Goal: Navigation & Orientation: Find specific page/section

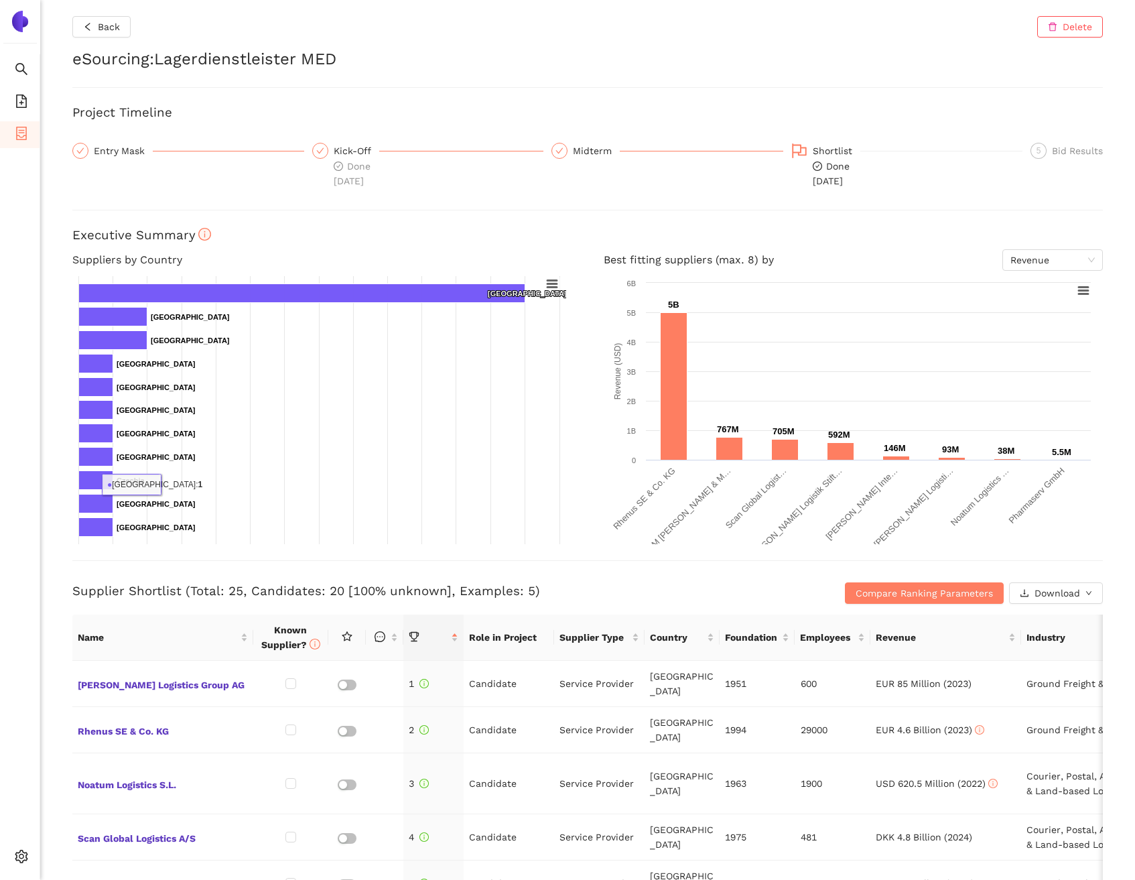
scroll to position [378, 0]
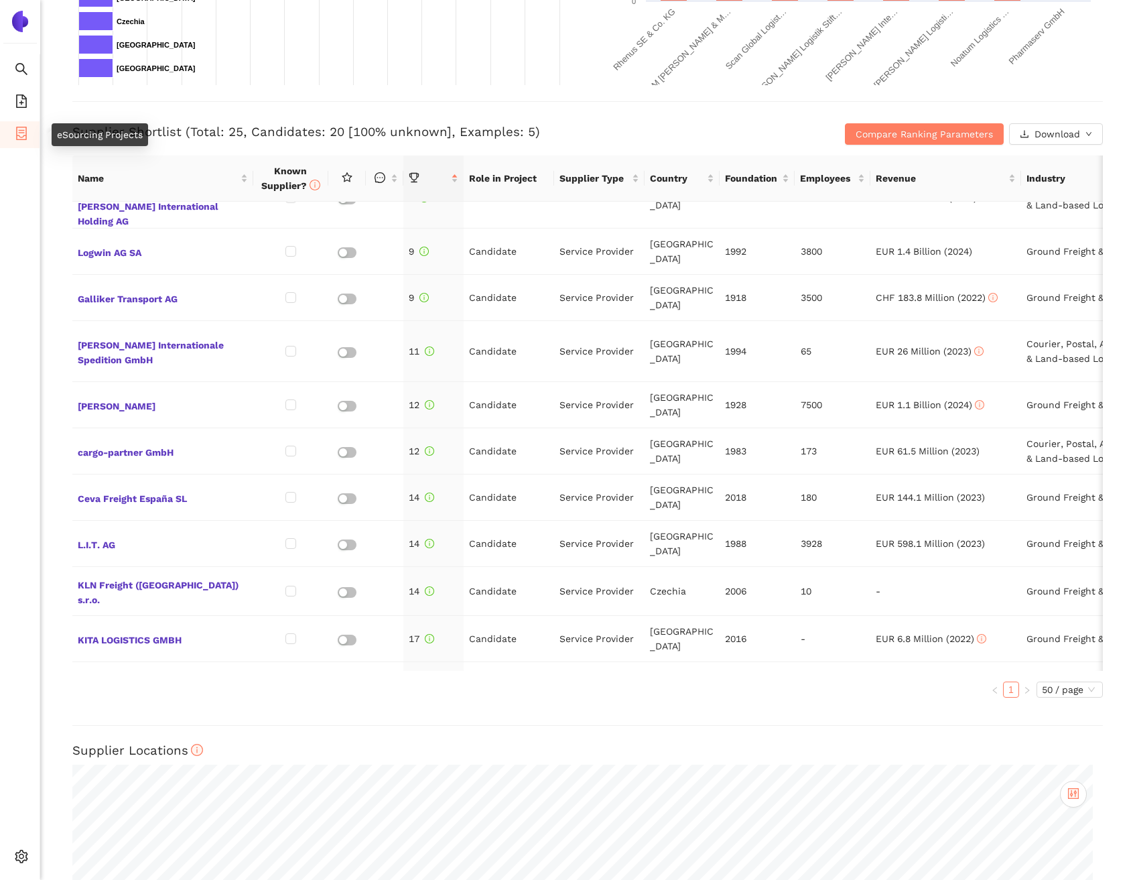
click at [28, 134] on li "eSourcing Projects" at bounding box center [20, 134] width 40 height 27
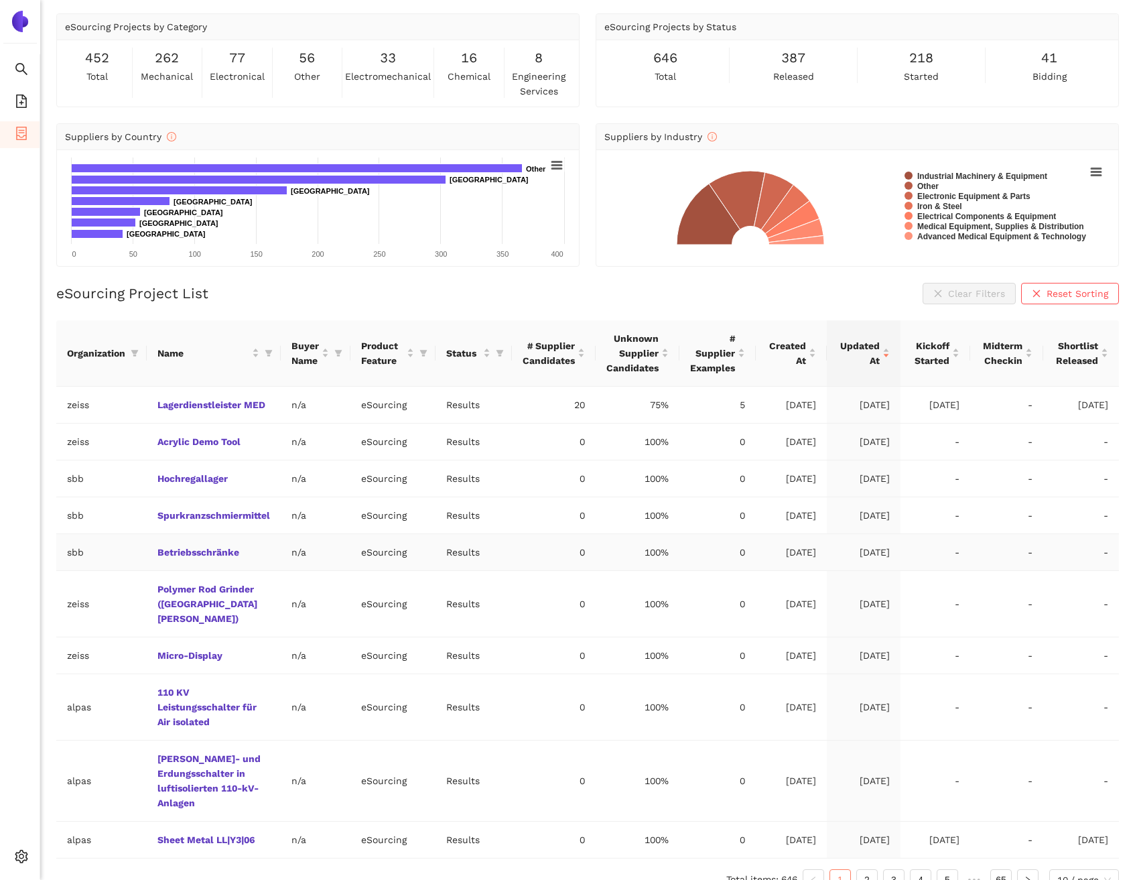
scroll to position [45, 0]
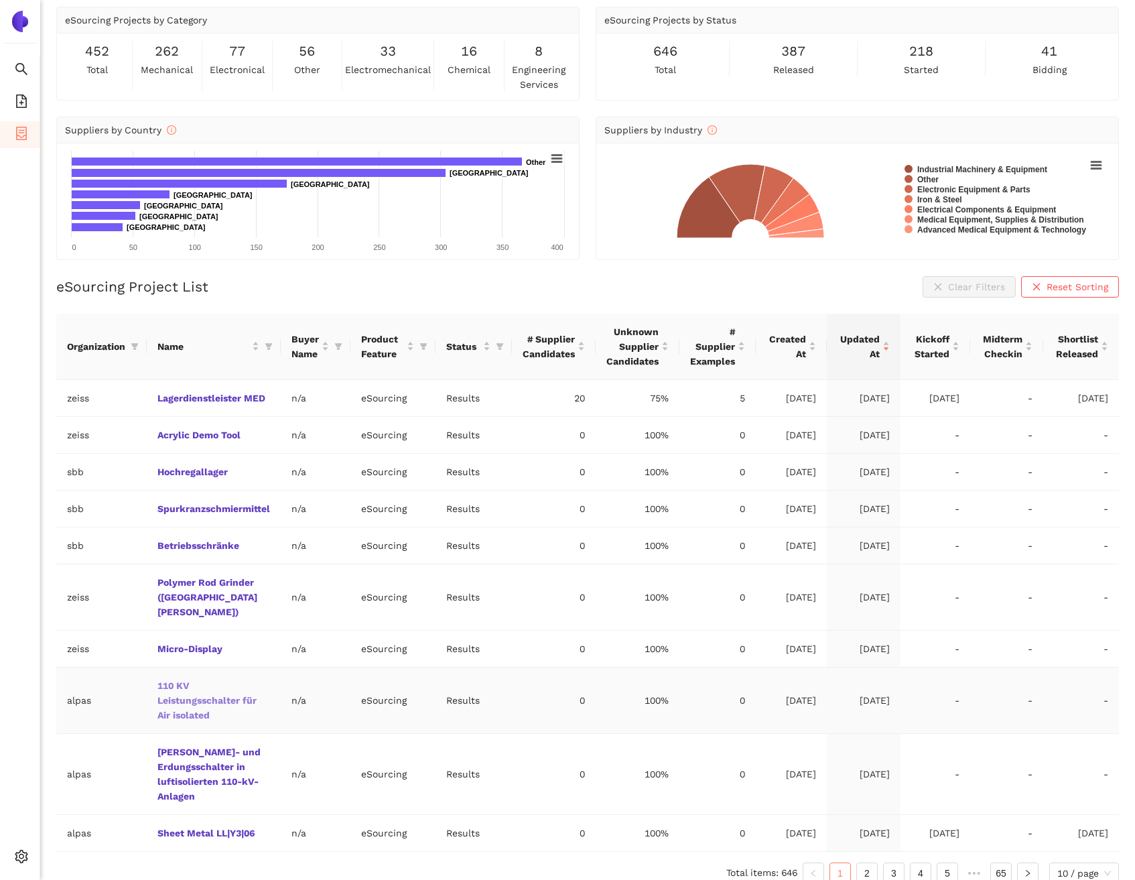
click at [0, 0] on link "110 KV Leistungsschalter für Air isolated" at bounding box center [0, 0] width 0 height 0
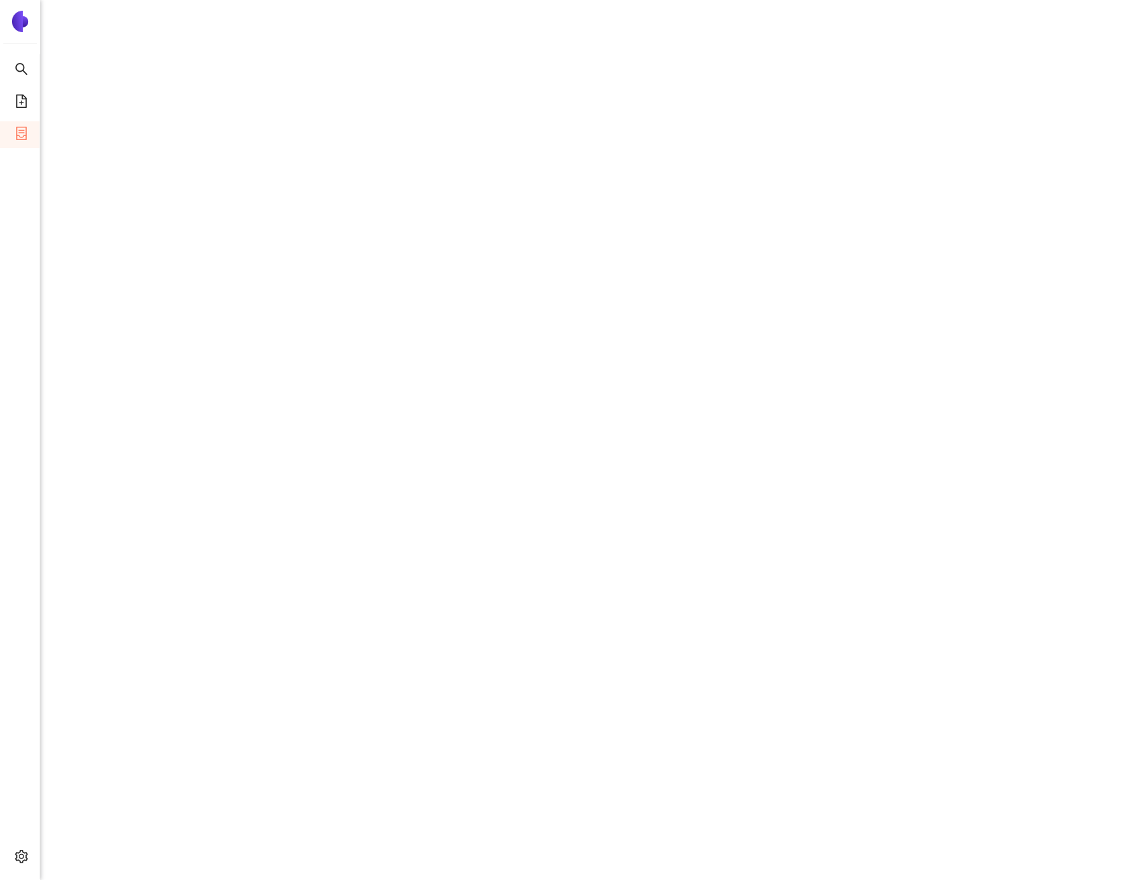
scroll to position [246, 0]
click at [17, 133] on icon "container" at bounding box center [21, 133] width 11 height 13
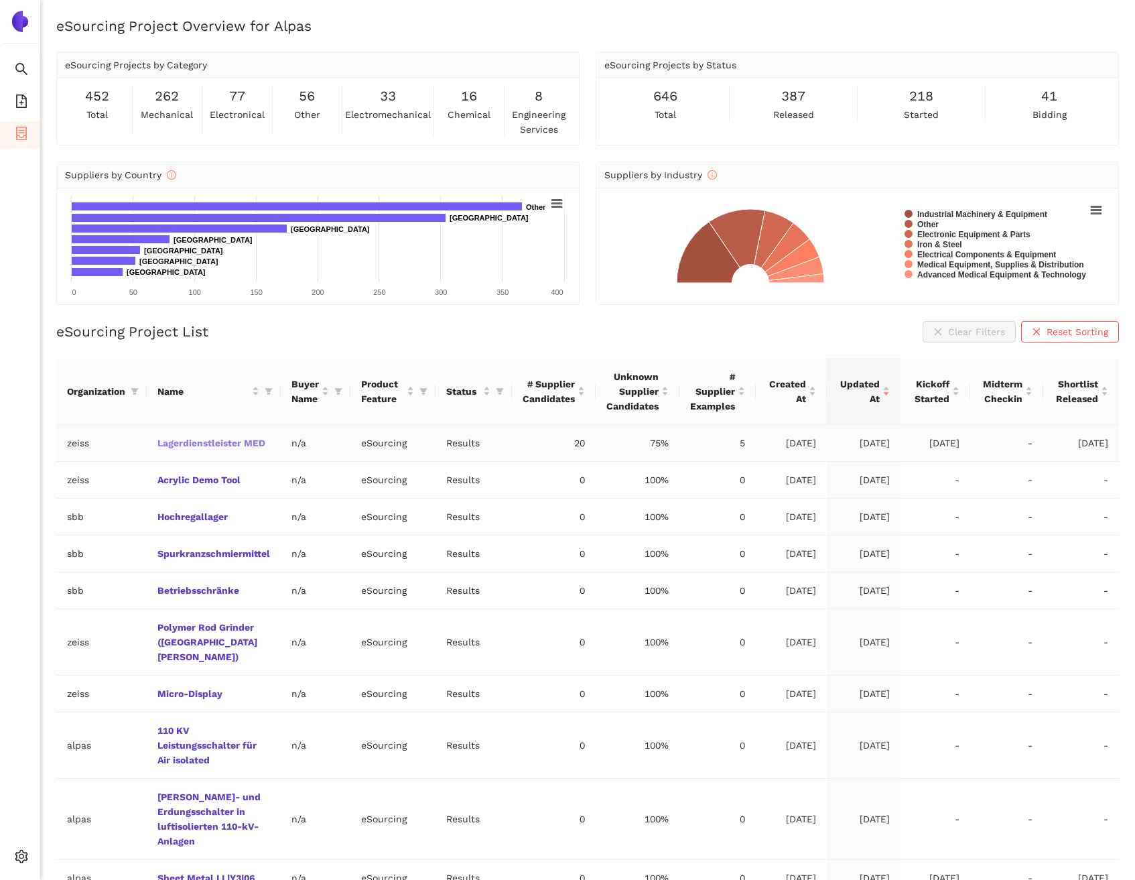
click at [0, 0] on link "Lagerdienstleister MED" at bounding box center [0, 0] width 0 height 0
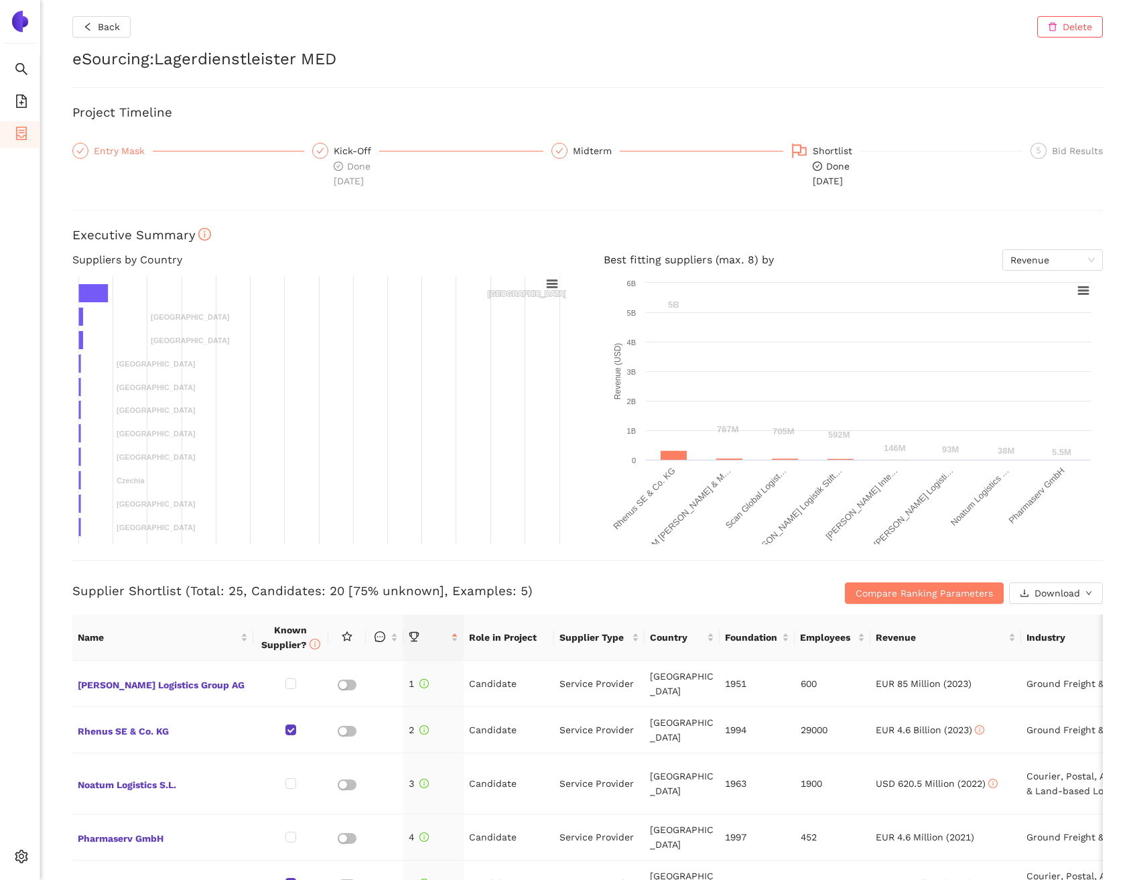
click at [121, 151] on div "Entry Mask" at bounding box center [123, 151] width 59 height 16
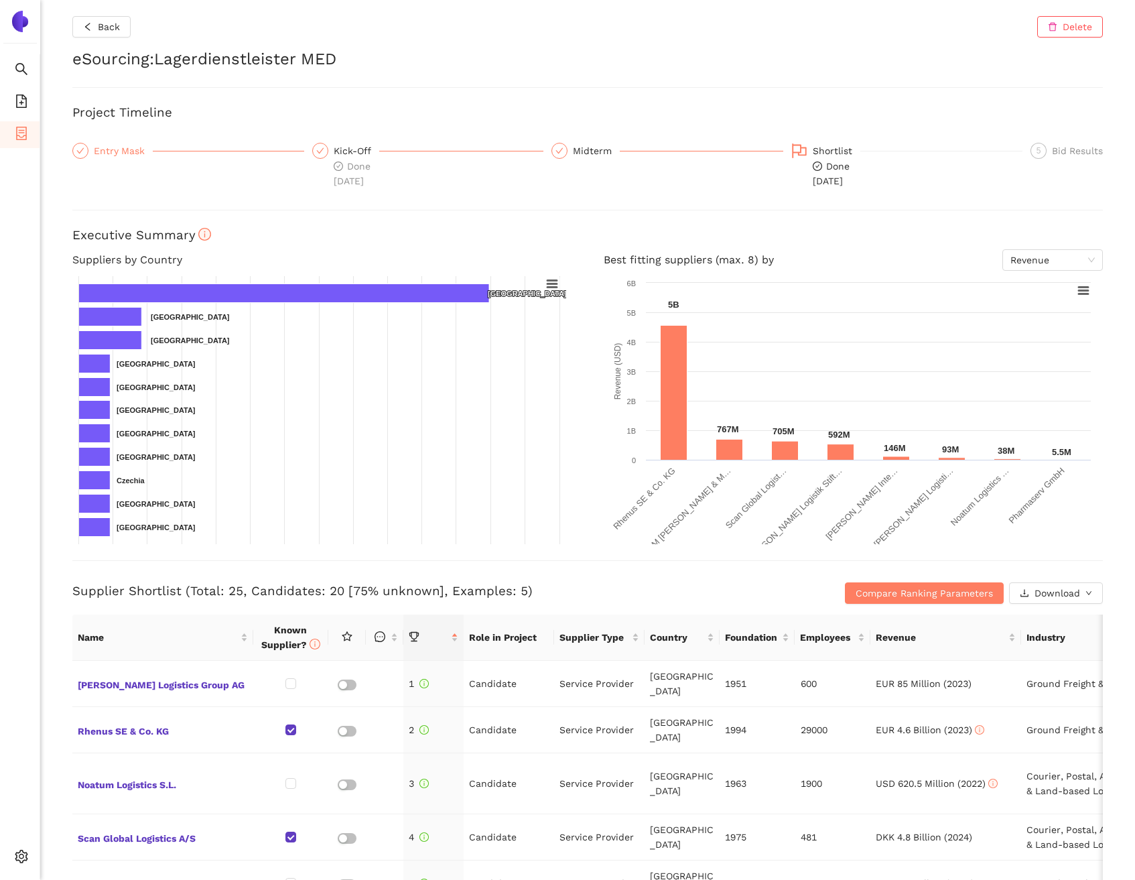
click at [130, 153] on div "Entry Mask" at bounding box center [123, 151] width 59 height 16
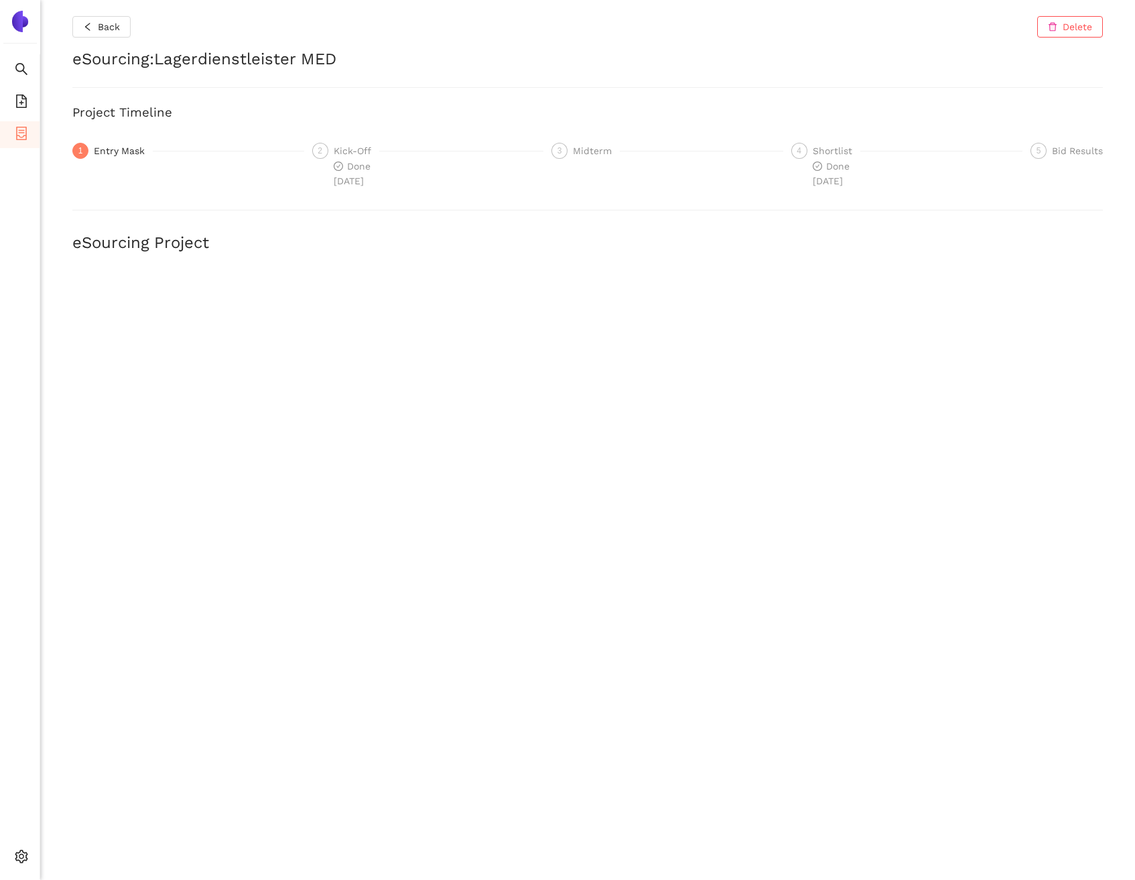
click at [838, 141] on div "Back Delete eSourcing : Lagerdienstleister MED Project Timeline 1 Entry Mask 2 …" at bounding box center [587, 440] width 1095 height 880
click at [836, 151] on div "Shortlist" at bounding box center [837, 151] width 48 height 16
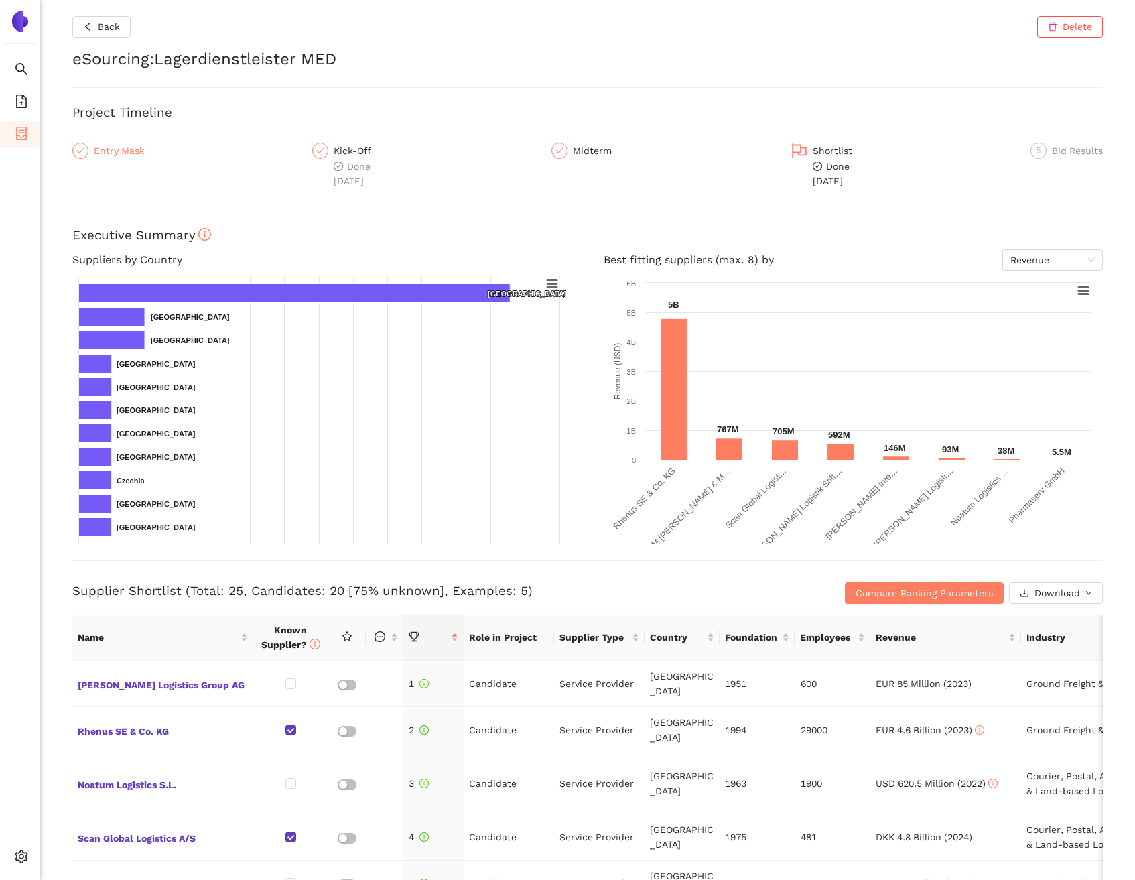
click at [135, 154] on div "Entry Mask" at bounding box center [123, 151] width 59 height 16
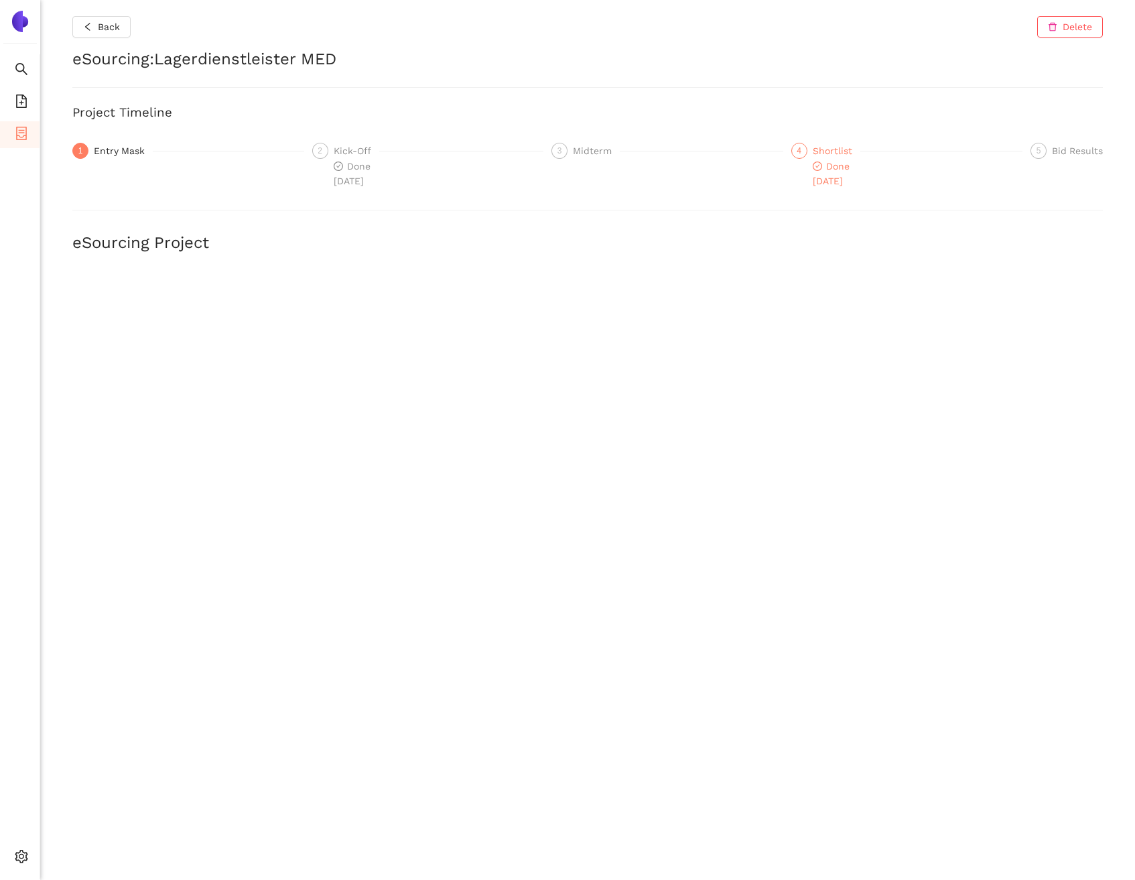
click at [844, 168] on span "Done 3.9.2025" at bounding box center [831, 173] width 37 height 25
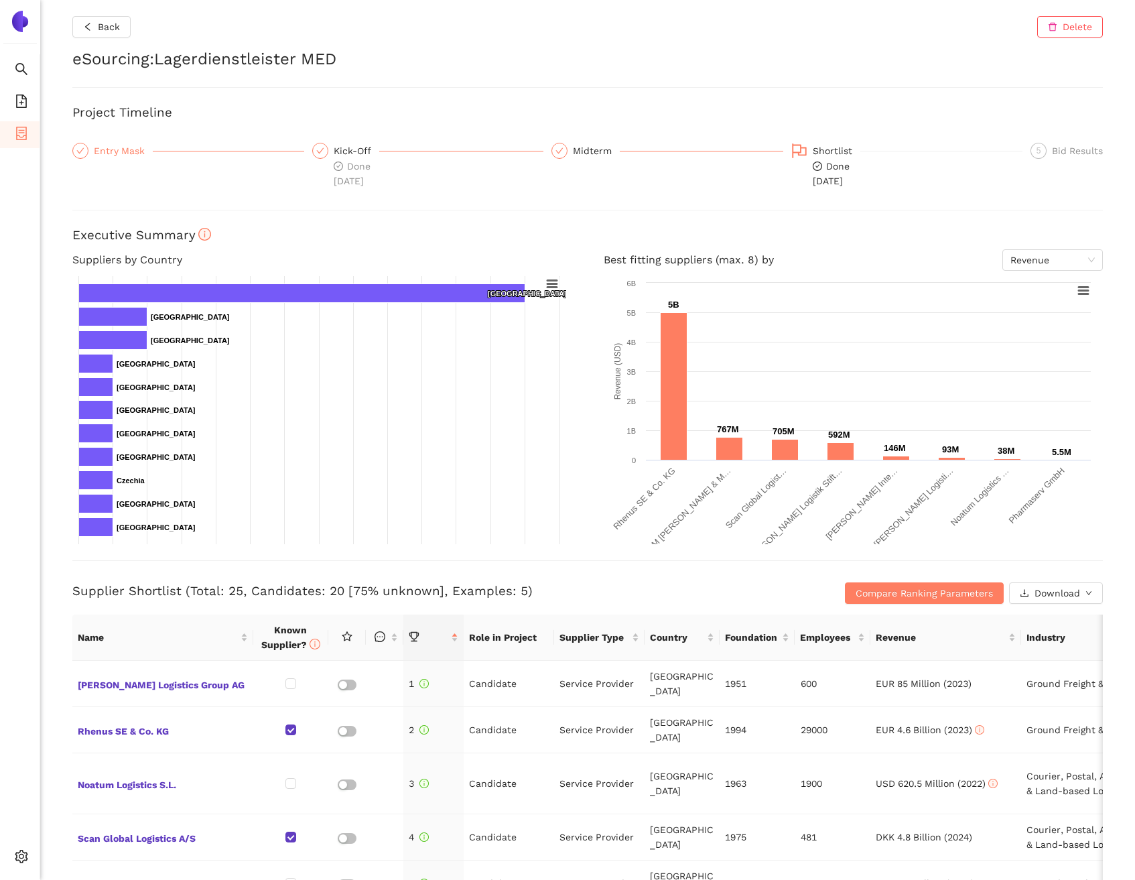
click at [152, 157] on div "Entry Mask" at bounding box center [188, 151] width 232 height 16
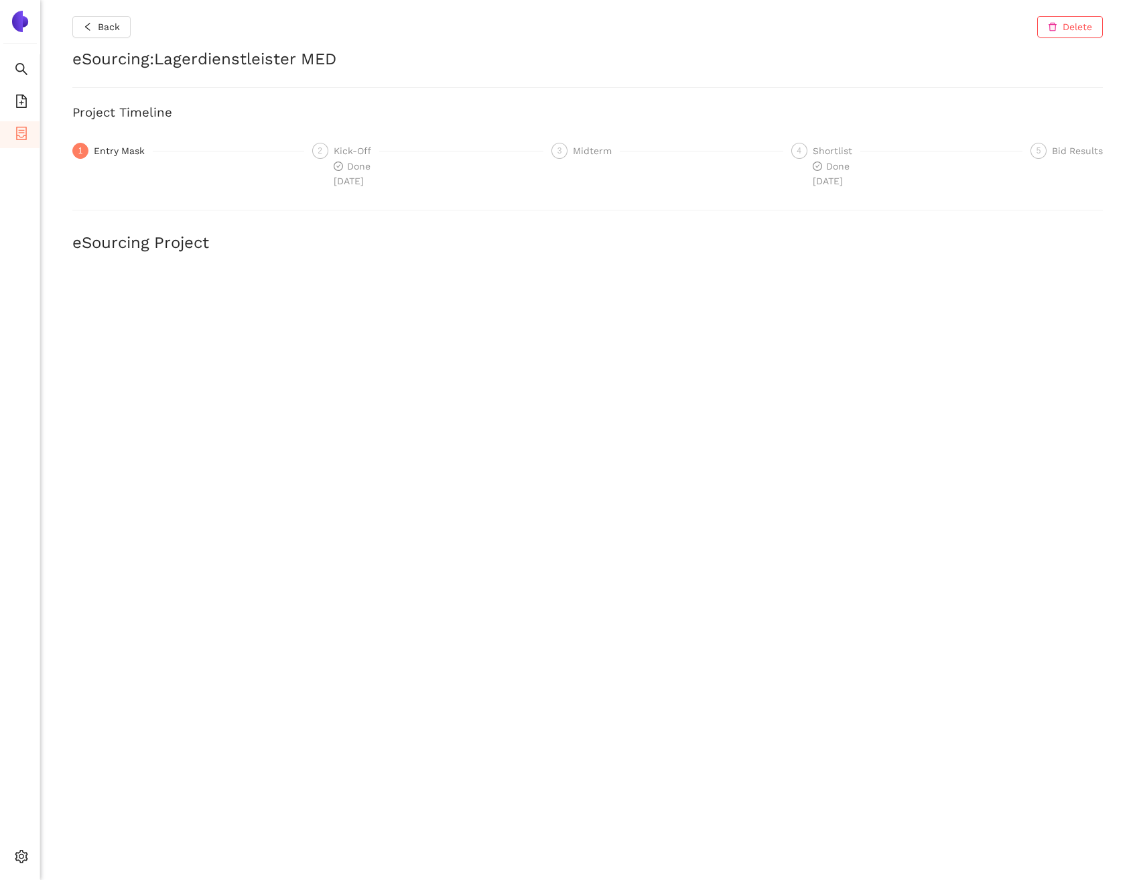
click at [358, 153] on div "Kick-Off" at bounding box center [357, 151] width 46 height 16
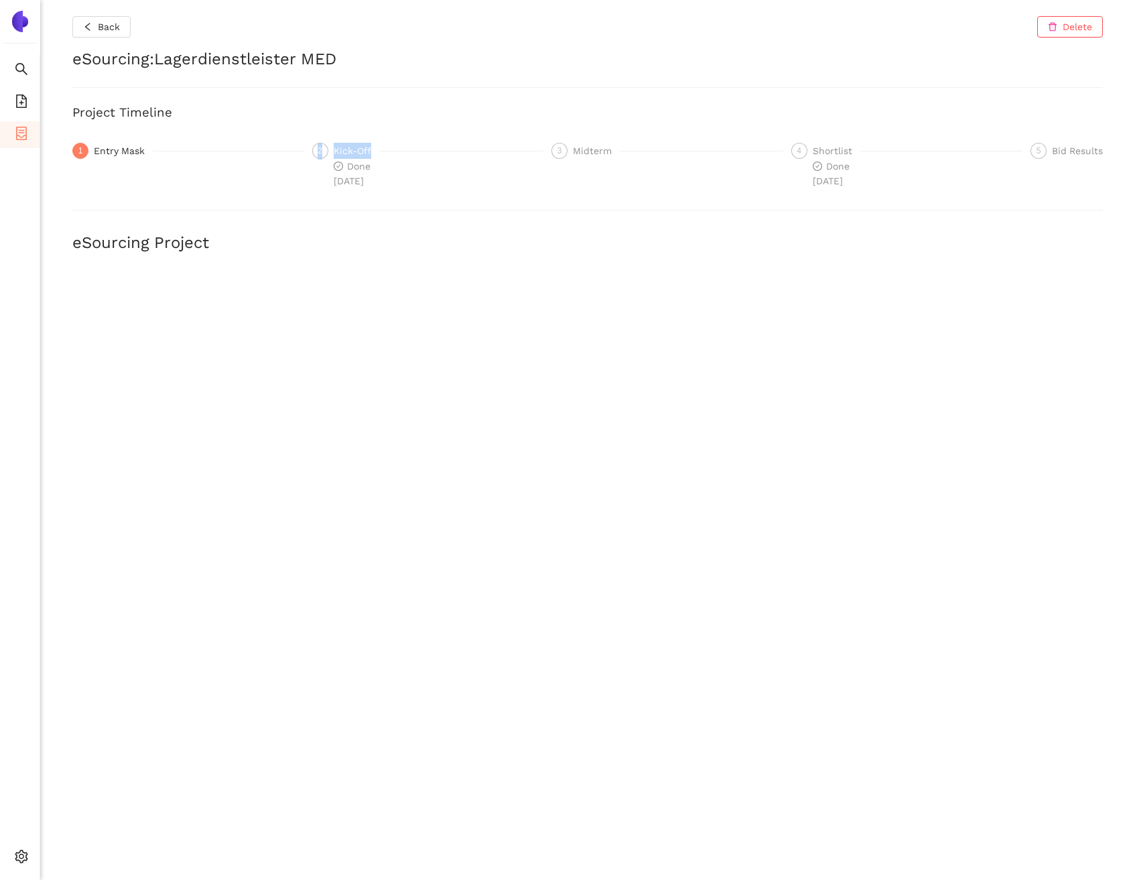
click at [358, 153] on div "Kick-Off" at bounding box center [357, 151] width 46 height 16
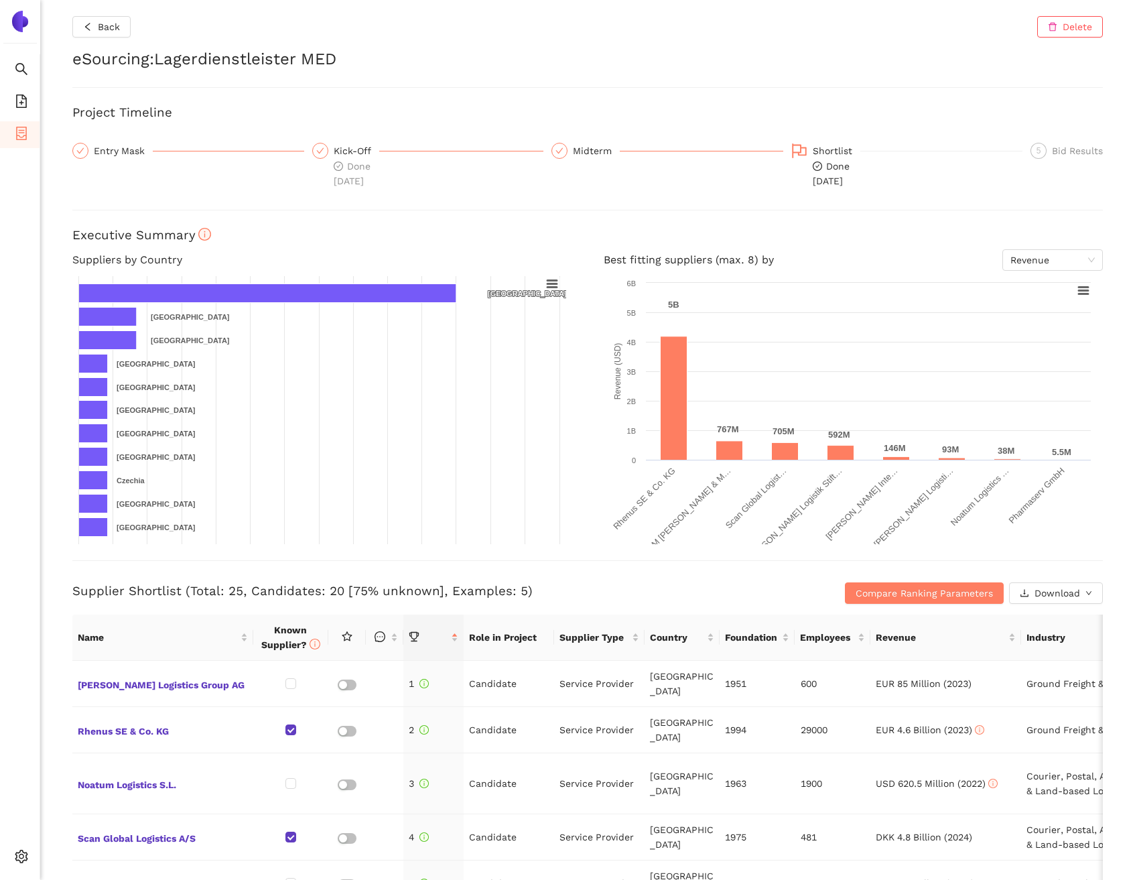
click at [353, 150] on div "Kick-Off" at bounding box center [357, 151] width 46 height 16
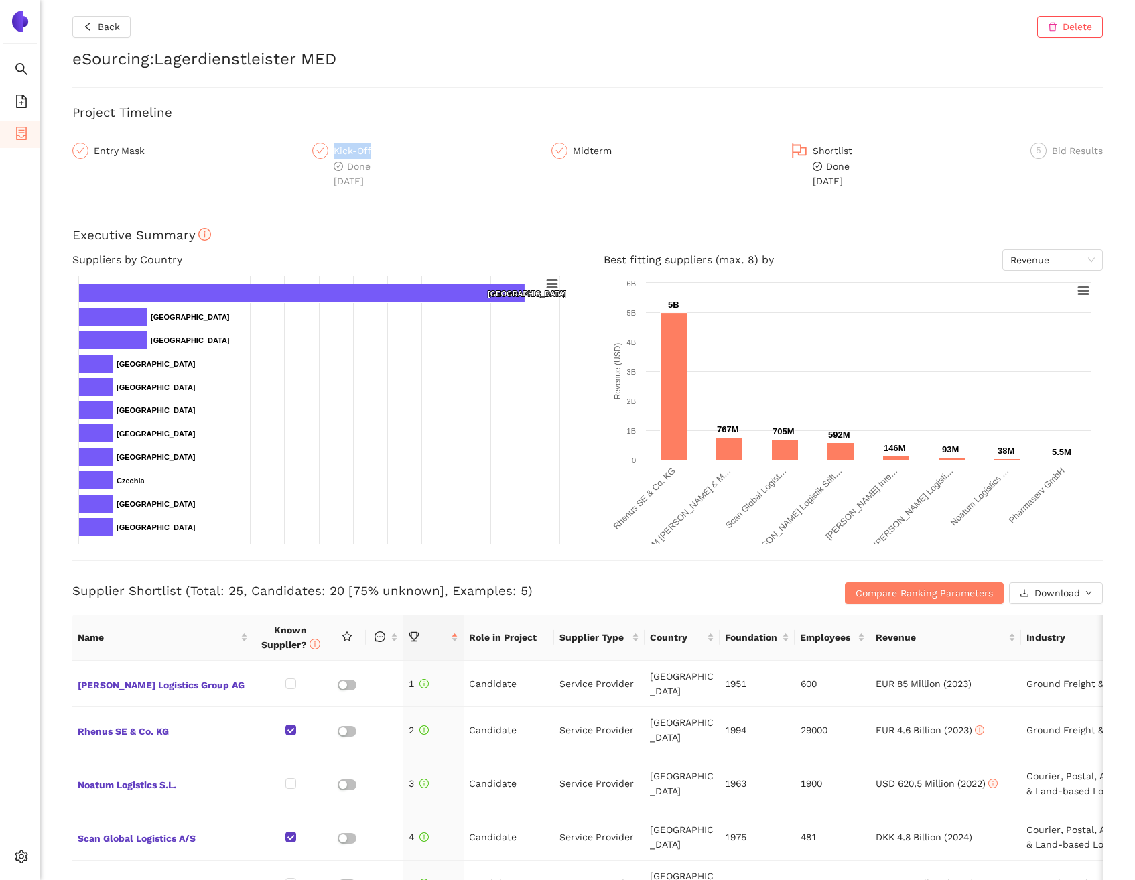
click at [353, 150] on div "Kick-Off" at bounding box center [357, 151] width 46 height 16
click at [123, 153] on div "Entry Mask" at bounding box center [123, 151] width 59 height 16
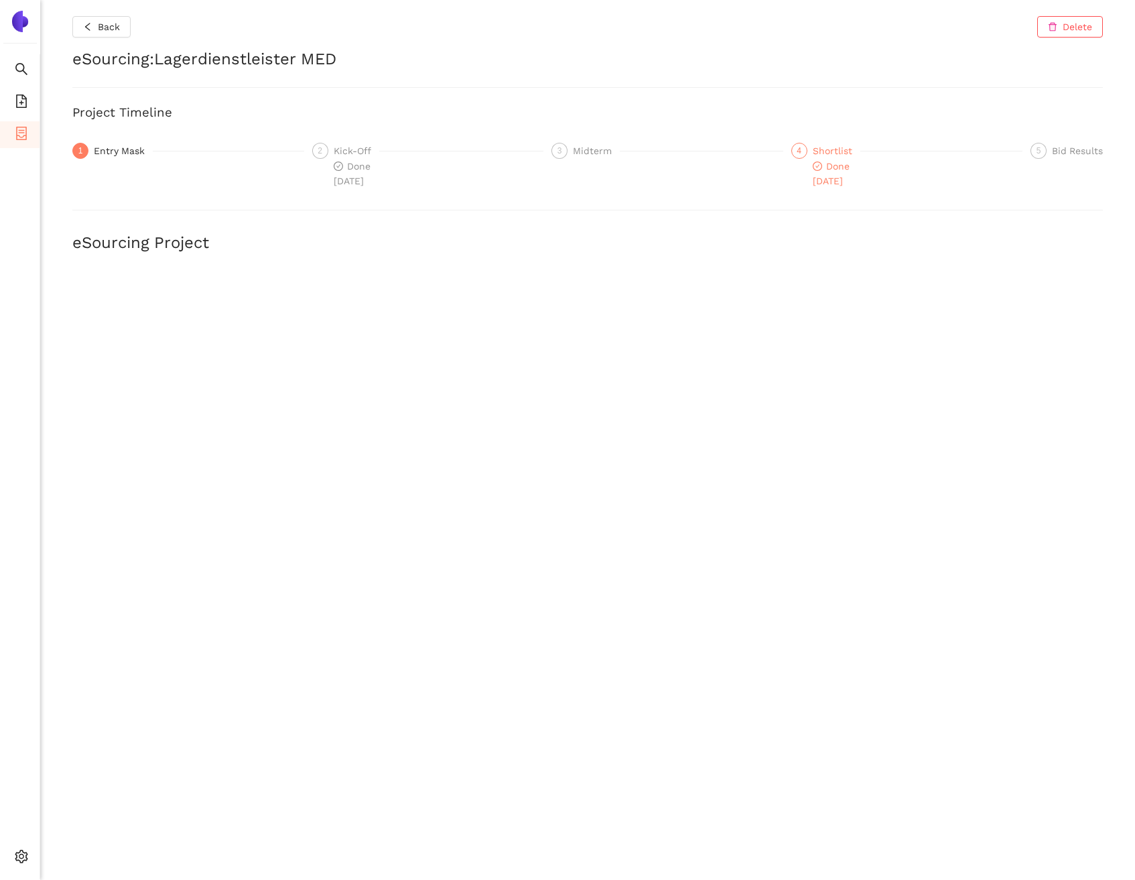
click at [836, 153] on div "Shortlist" at bounding box center [837, 151] width 48 height 16
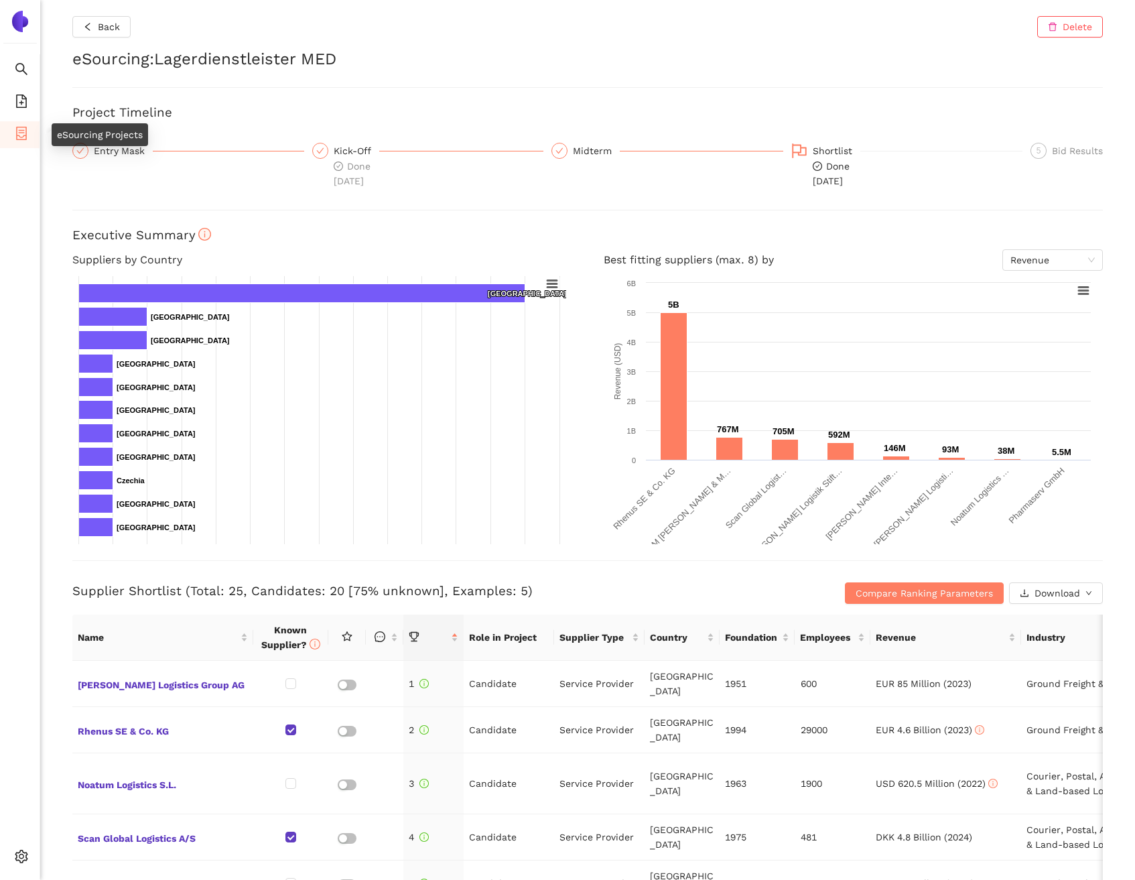
click at [19, 129] on icon "container" at bounding box center [21, 133] width 11 height 13
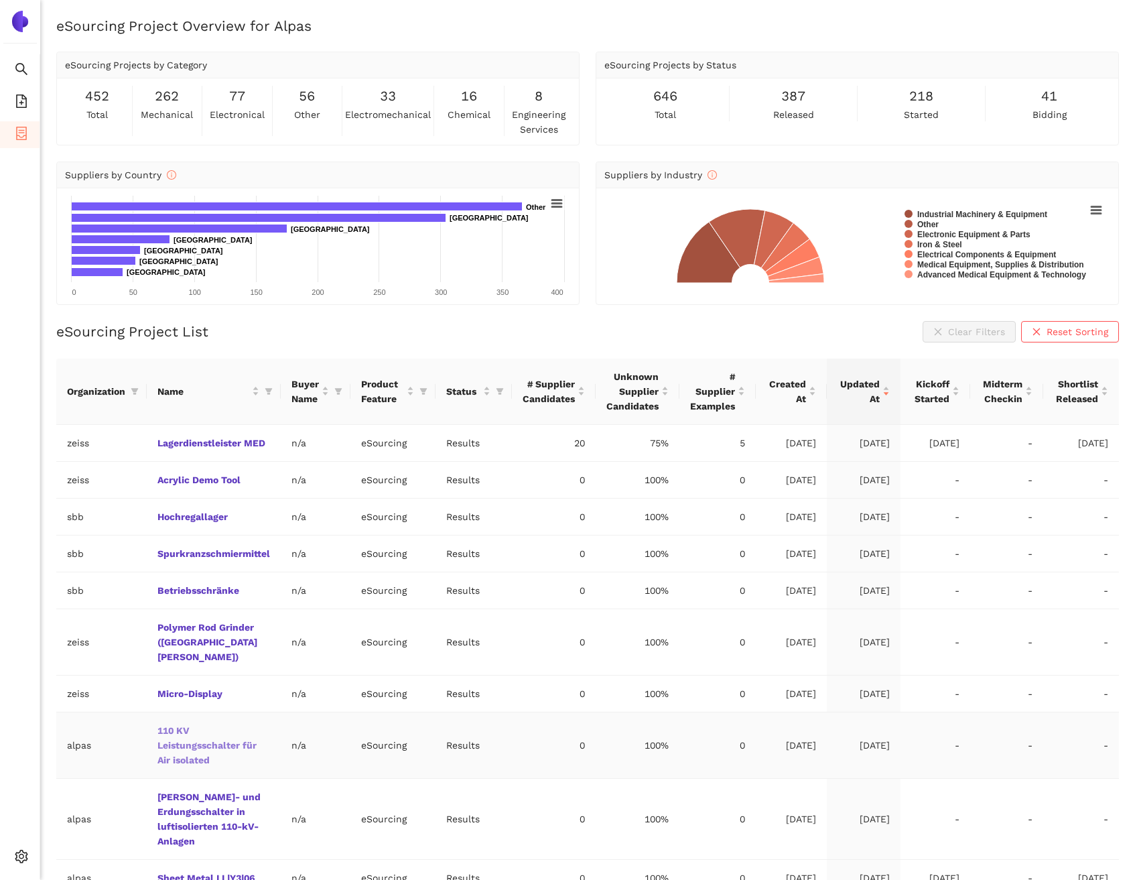
click at [0, 0] on link "110 KV Leistungsschalter für Air isolated" at bounding box center [0, 0] width 0 height 0
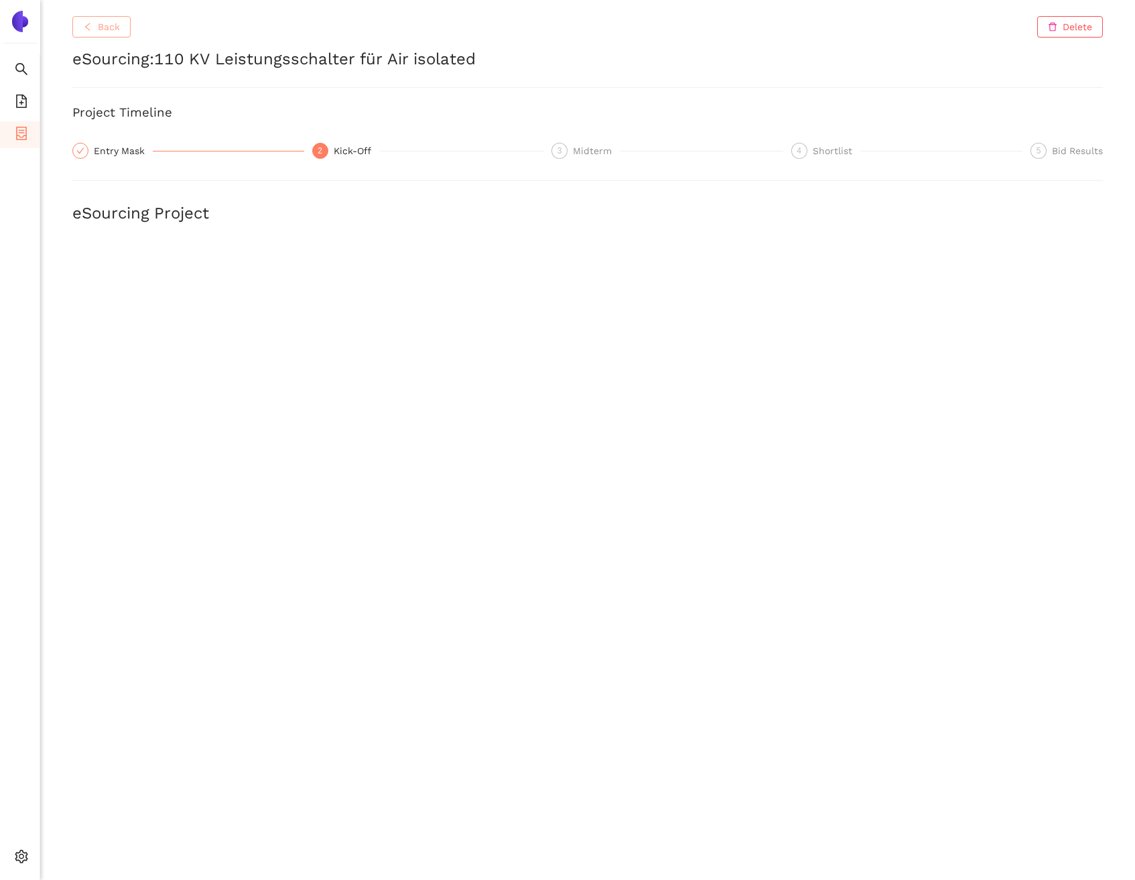
click at [98, 27] on span "Back" at bounding box center [109, 26] width 22 height 15
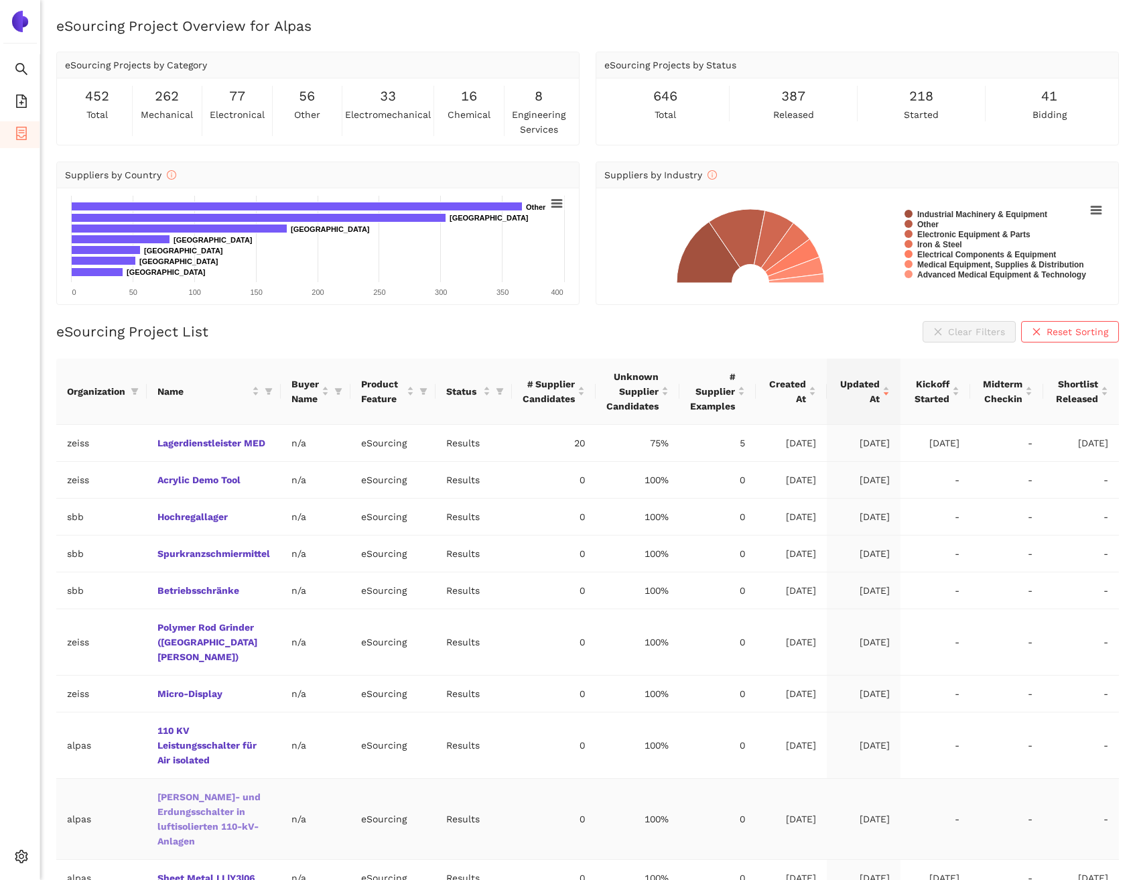
click at [0, 0] on link "Trenn- und Erdungsschalter in luftisolierten 110-kV-Anlagen" at bounding box center [0, 0] width 0 height 0
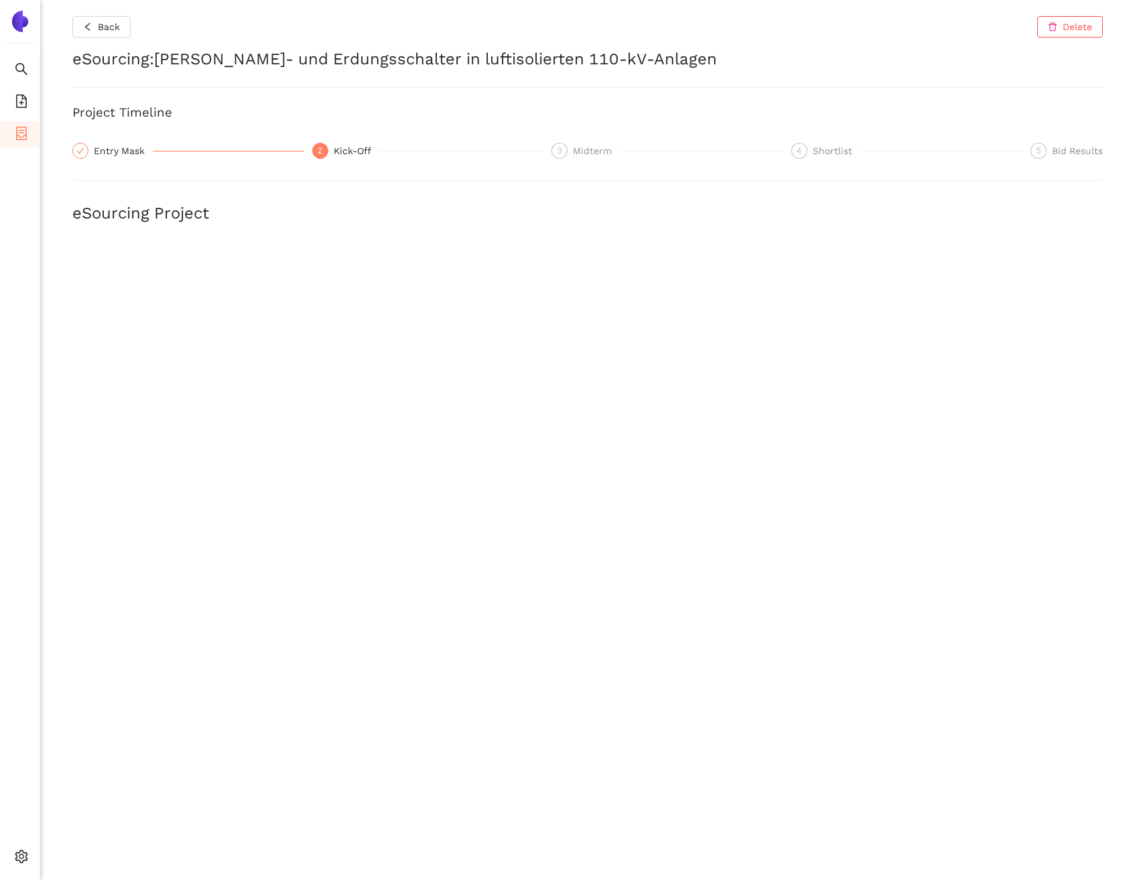
click at [191, 52] on h2 "eSourcing : Trenn- und Erdungsschalter in luftisolierten 110-kV-Anlagen" at bounding box center [587, 59] width 1031 height 23
drag, startPoint x: 162, startPoint y: 54, endPoint x: 377, endPoint y: 52, distance: 215.8
click at [377, 52] on h2 "eSourcing : Trenn- und Erdungsschalter in luftisolierten 110-kV-Anlagen" at bounding box center [587, 59] width 1031 height 23
copy h2 "Trenn- und Erdungsschalter"
click at [116, 151] on div "Entry Mask" at bounding box center [123, 151] width 59 height 16
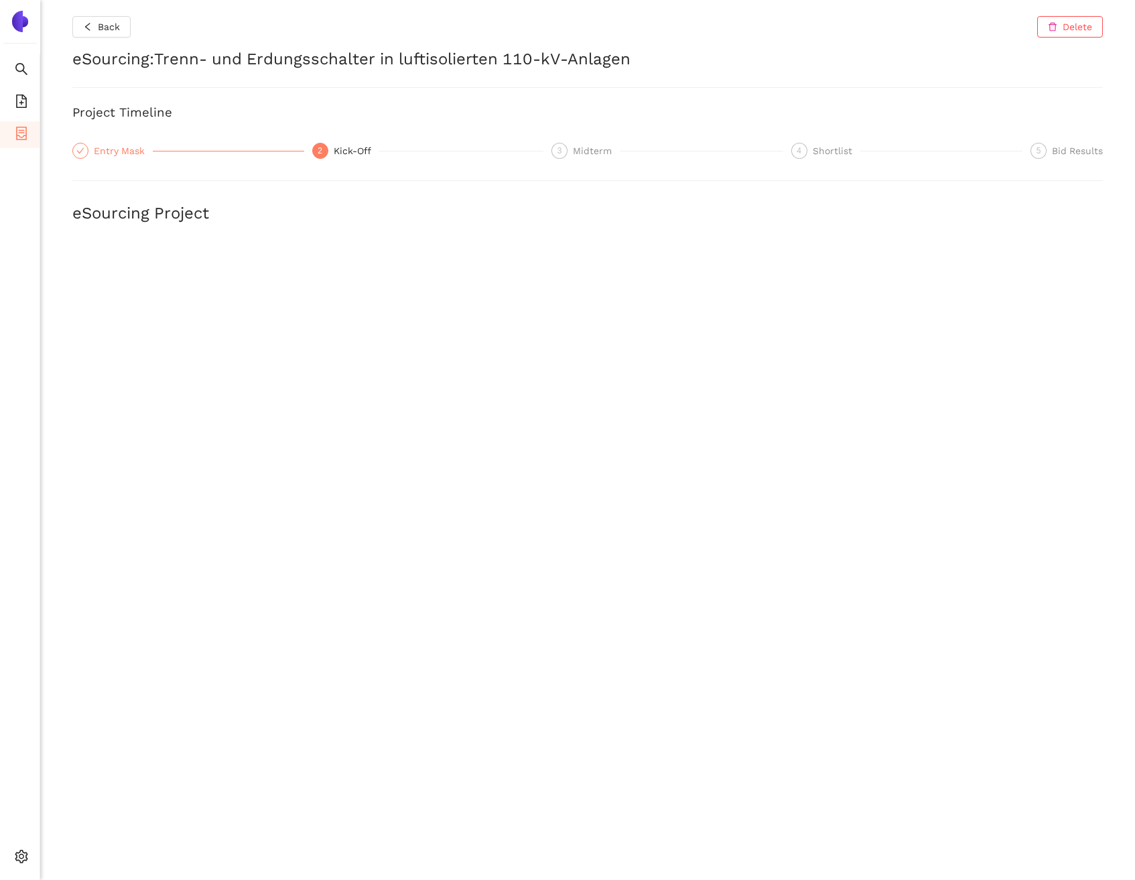
click at [121, 150] on div "Entry Mask" at bounding box center [123, 151] width 59 height 16
click at [597, 158] on div "Midterm" at bounding box center [596, 151] width 47 height 16
drag, startPoint x: 809, startPoint y: 147, endPoint x: 778, endPoint y: 155, distance: 31.9
click at [810, 147] on div "4 Shortlist" at bounding box center [908, 151] width 232 height 16
drag, startPoint x: 166, startPoint y: 162, endPoint x: 130, endPoint y: 146, distance: 39.3
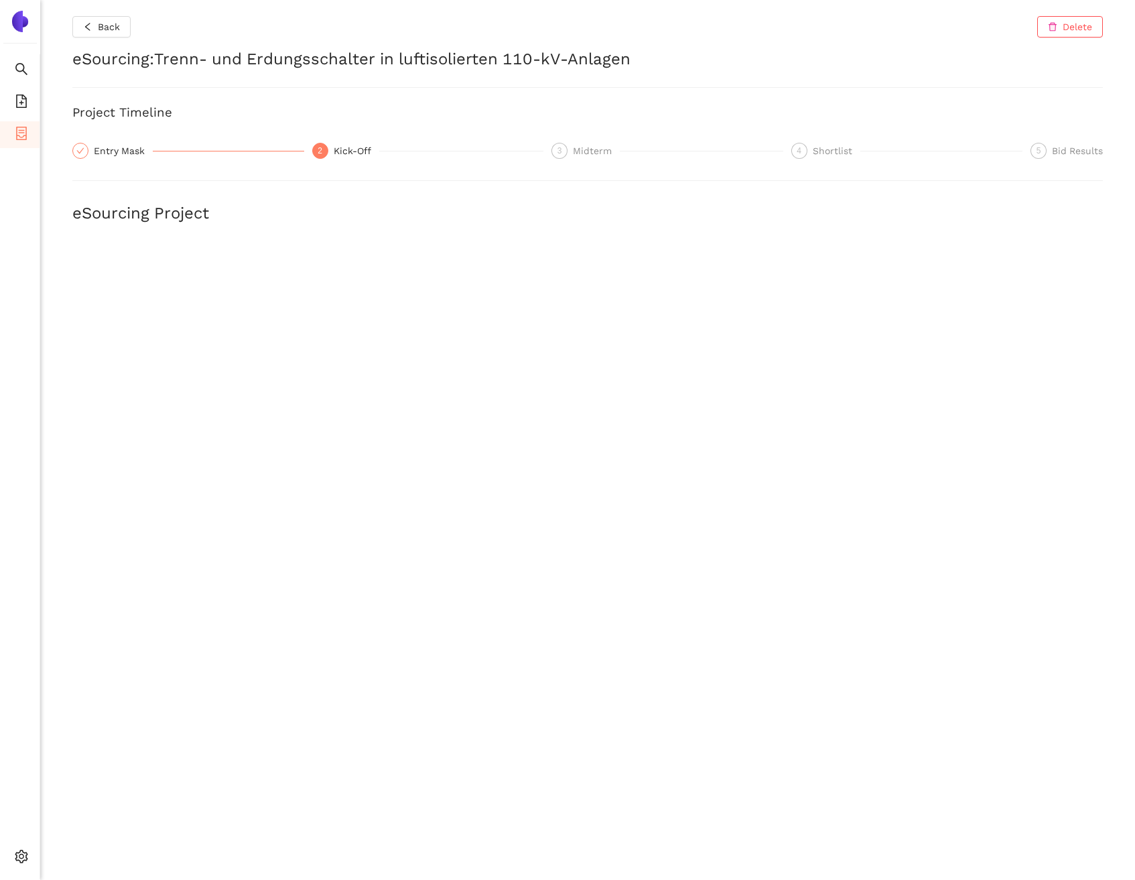
click at [164, 162] on div "Back Delete eSourcing : [PERSON_NAME]- und Erdungsschalter in luftisolierten 11…" at bounding box center [587, 440] width 1095 height 880
click at [129, 146] on div "Entry Mask" at bounding box center [123, 151] width 59 height 16
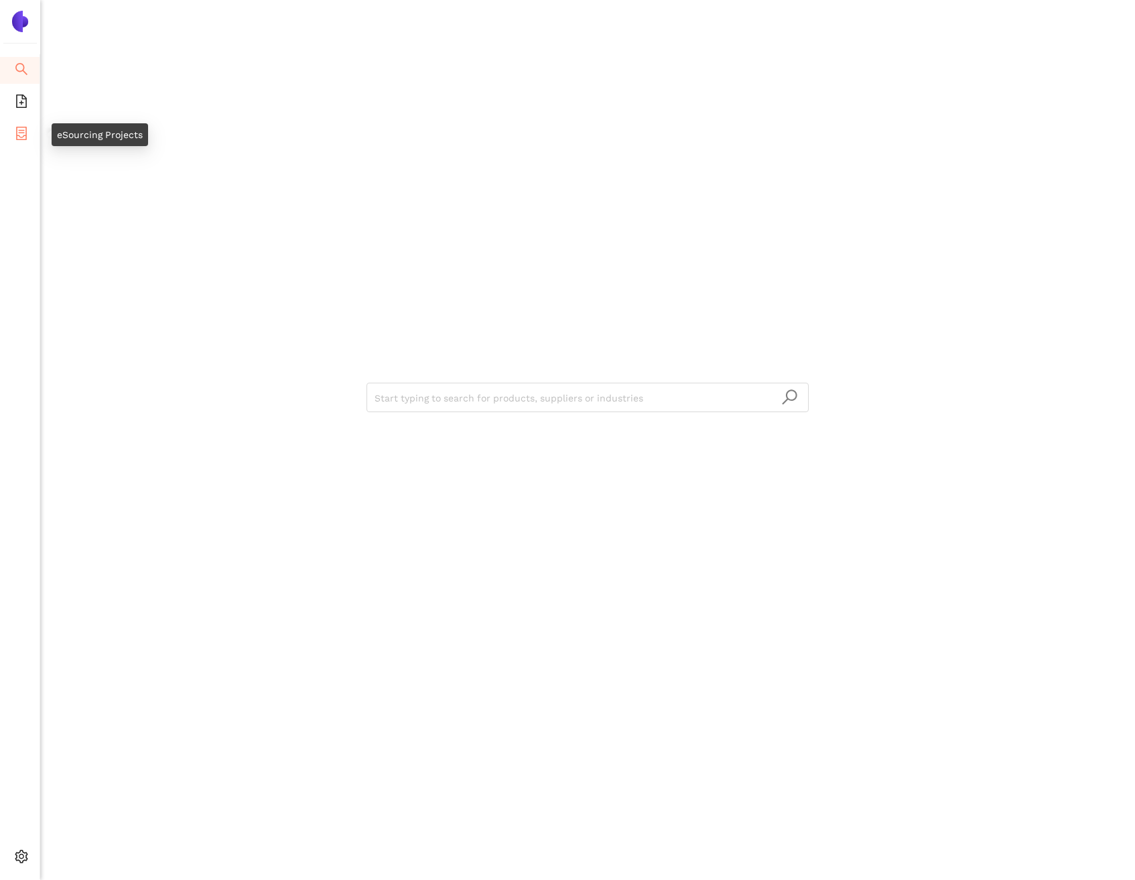
click at [24, 128] on icon "container" at bounding box center [21, 133] width 13 height 13
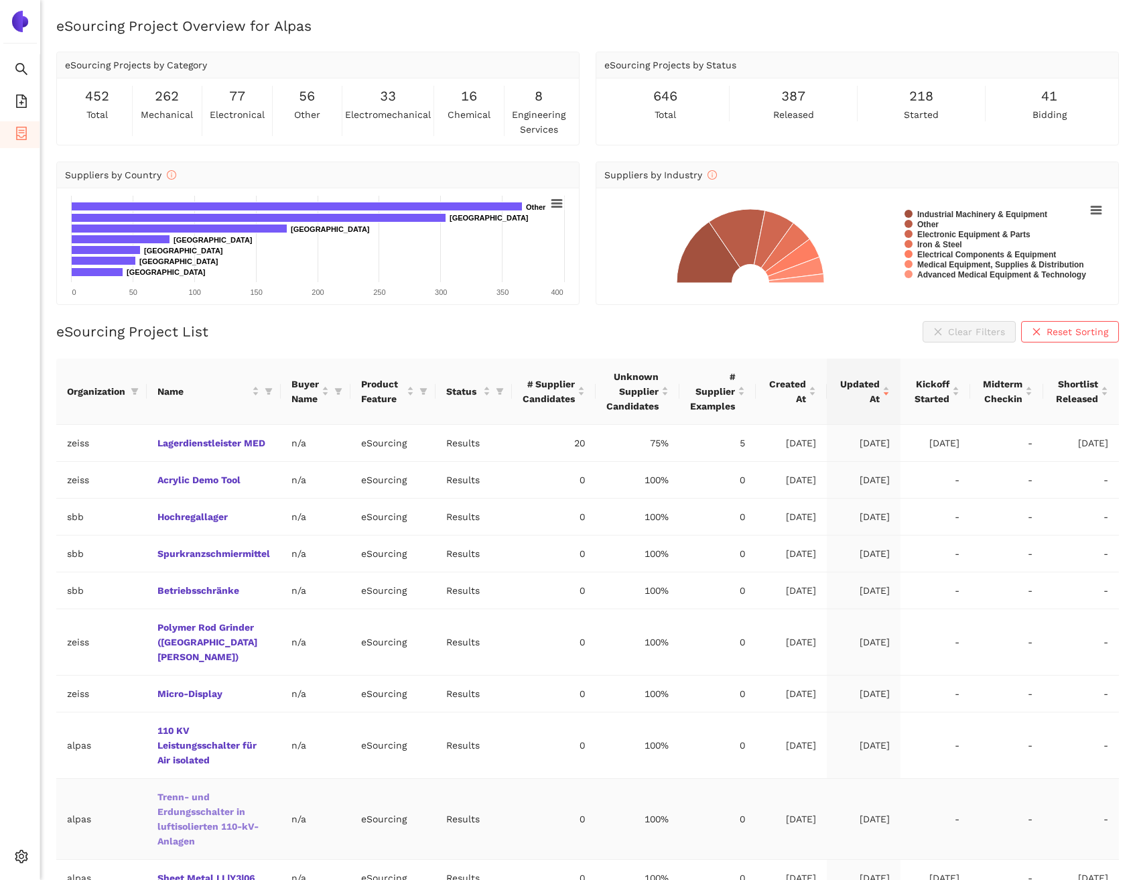
click at [0, 0] on link "Trenn- und Erdungsschalter in luftisolierten 110-kV-Anlagen" at bounding box center [0, 0] width 0 height 0
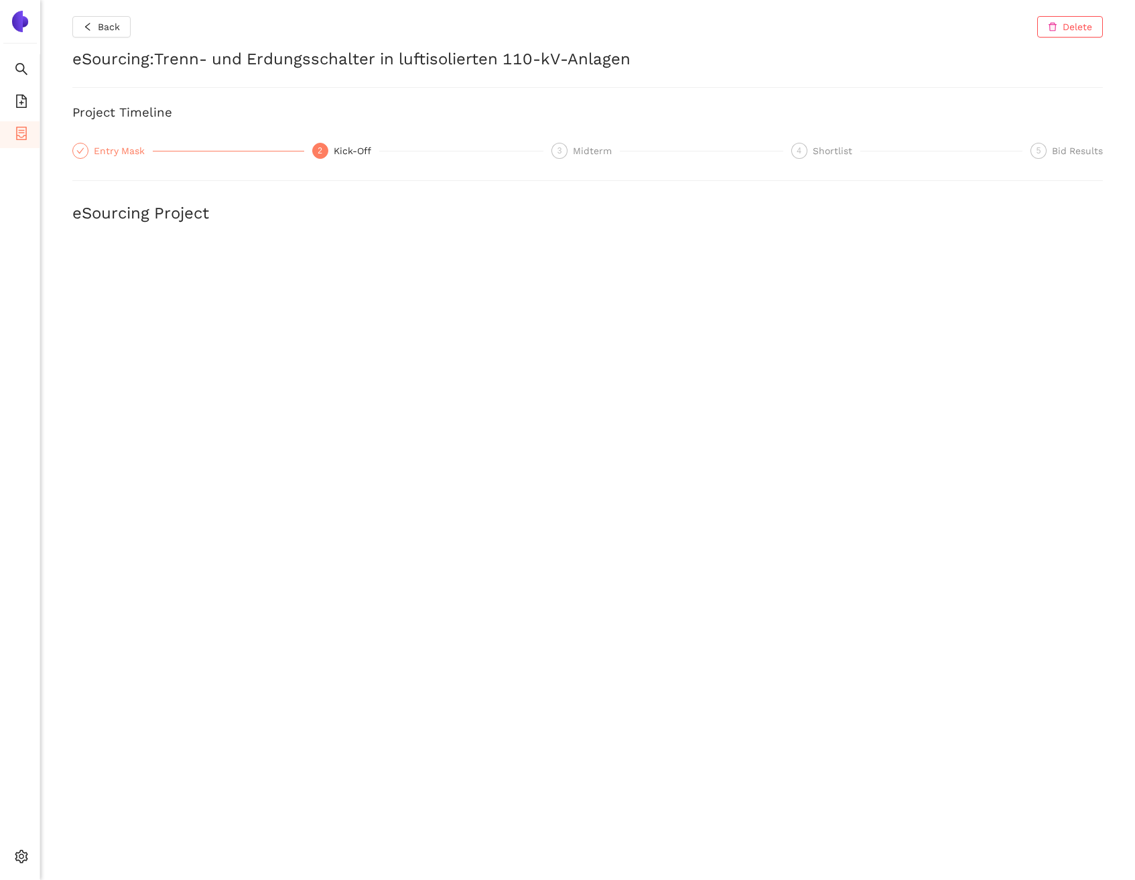
click at [105, 149] on div "Entry Mask" at bounding box center [123, 151] width 59 height 16
click at [128, 149] on div "Entry Mask" at bounding box center [123, 151] width 59 height 16
click at [88, 159] on div "Back Delete eSourcing : Trenn- und Erdungsschalter in luftisolierten 110-kV-Anl…" at bounding box center [587, 440] width 1095 height 880
click at [97, 149] on div "Entry Mask" at bounding box center [123, 151] width 59 height 16
click at [829, 150] on div "Shortlist" at bounding box center [837, 151] width 48 height 16
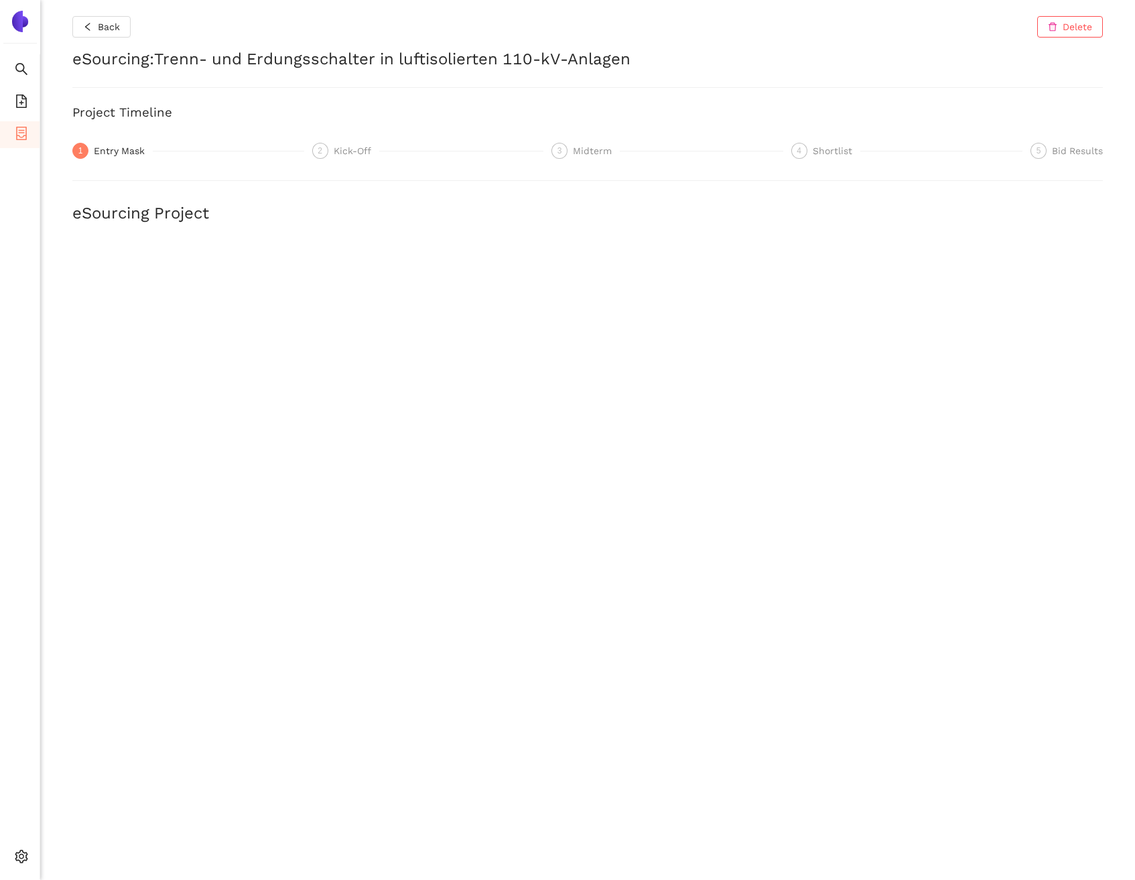
click at [121, 149] on div "Entry Mask" at bounding box center [123, 151] width 59 height 16
click at [25, 102] on icon "file-add" at bounding box center [21, 100] width 11 height 13
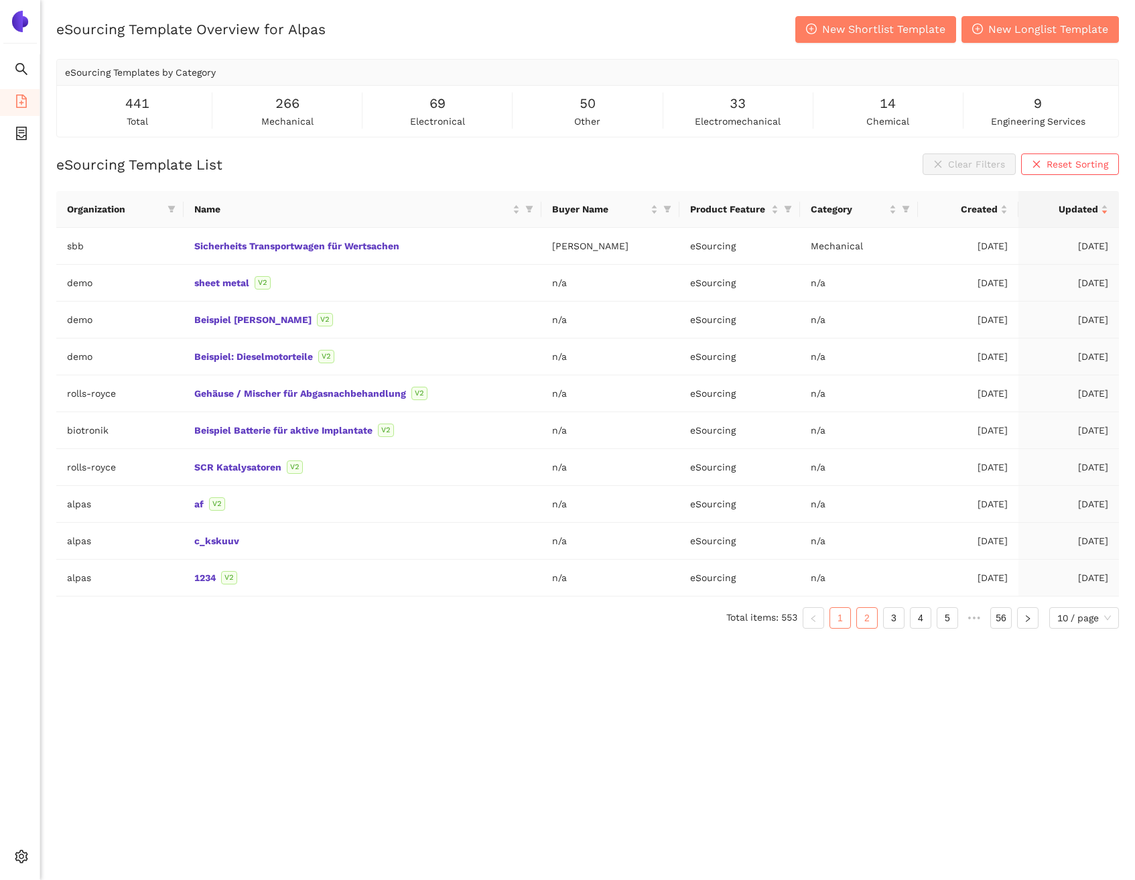
click at [862, 619] on link "2" at bounding box center [867, 618] width 20 height 20
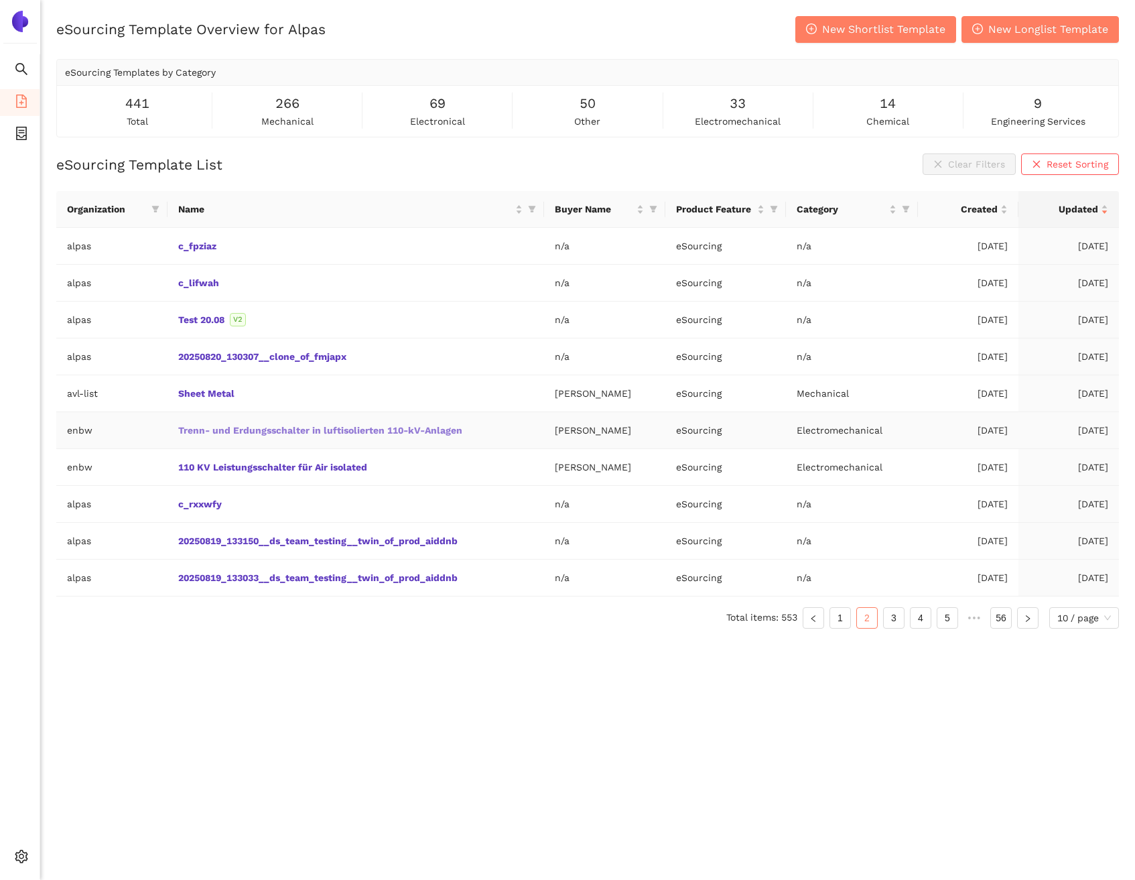
click at [0, 0] on link "Trenn- und Erdungsschalter in luftisolierten 110-kV-Anlagen" at bounding box center [0, 0] width 0 height 0
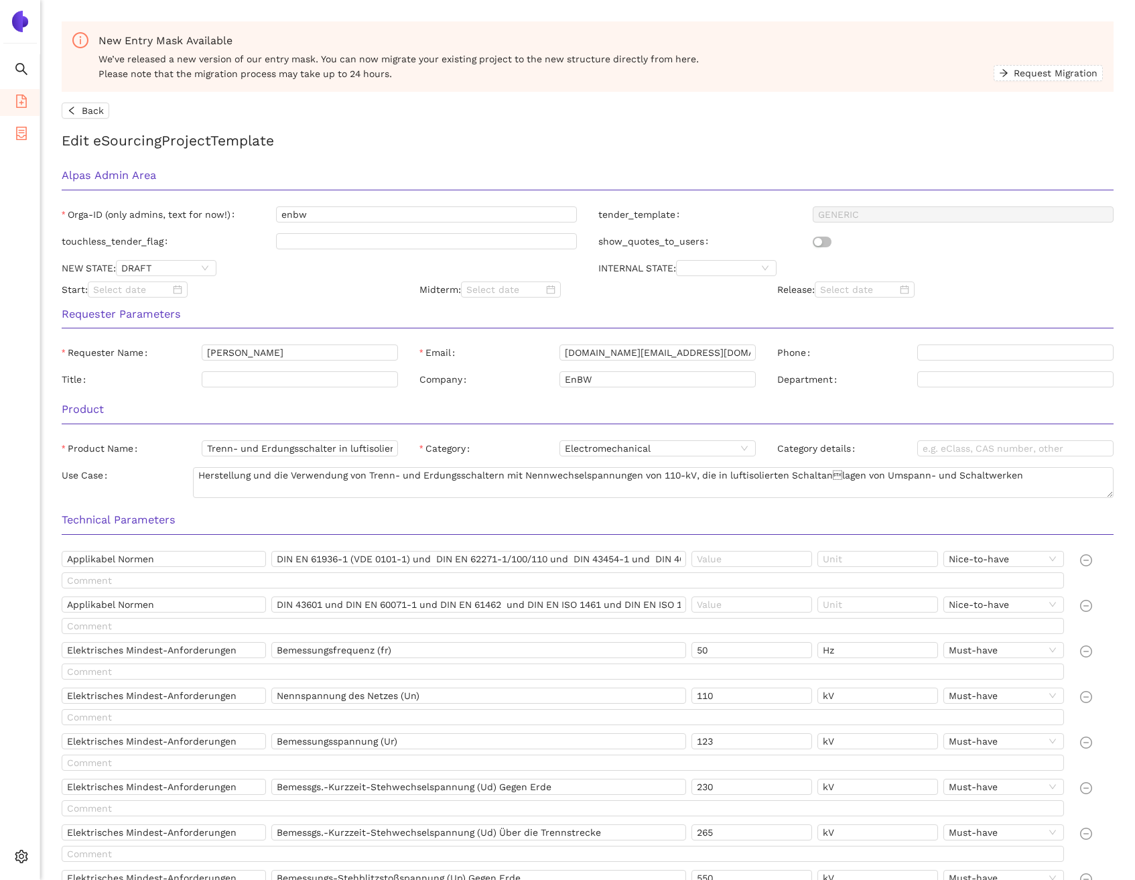
click at [22, 131] on icon "container" at bounding box center [21, 133] width 13 height 13
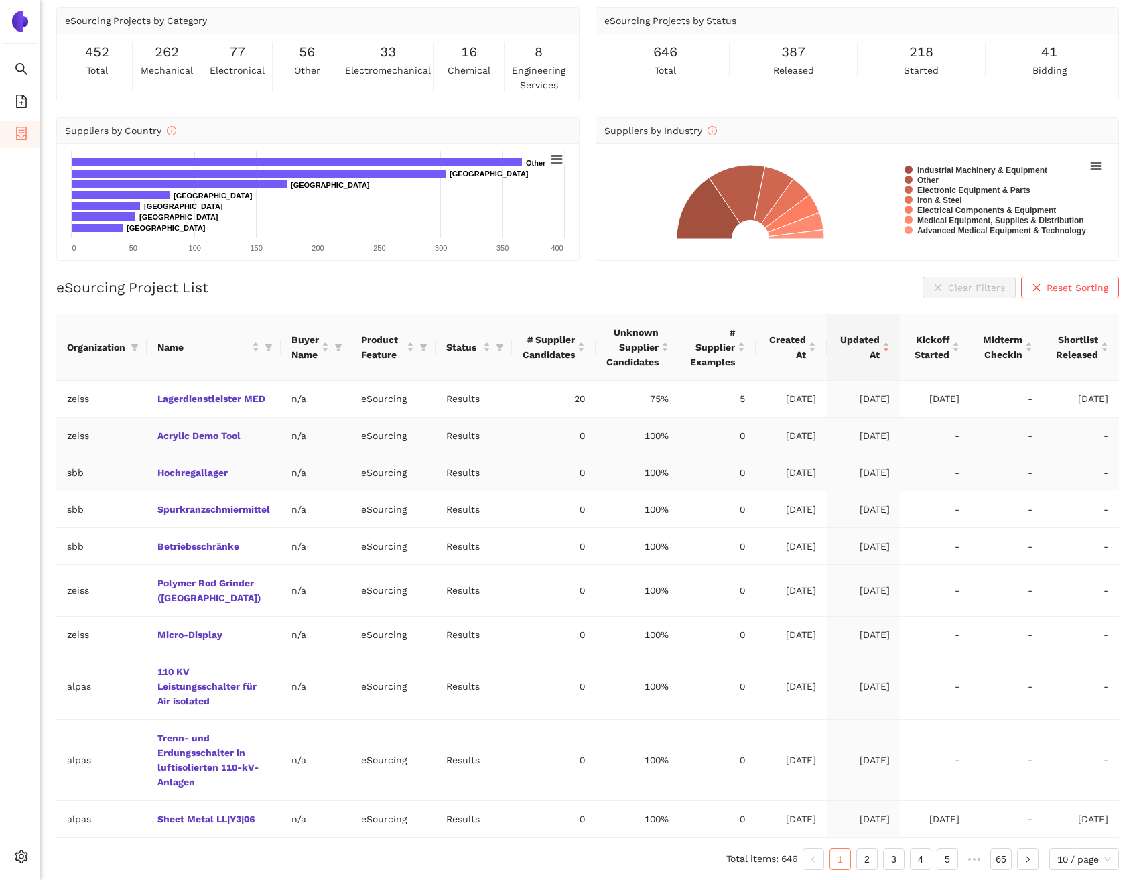
scroll to position [45, 0]
click at [0, 0] on link "Trenn- und Erdungsschalter in luftisolierten 110-kV-Anlagen" at bounding box center [0, 0] width 0 height 0
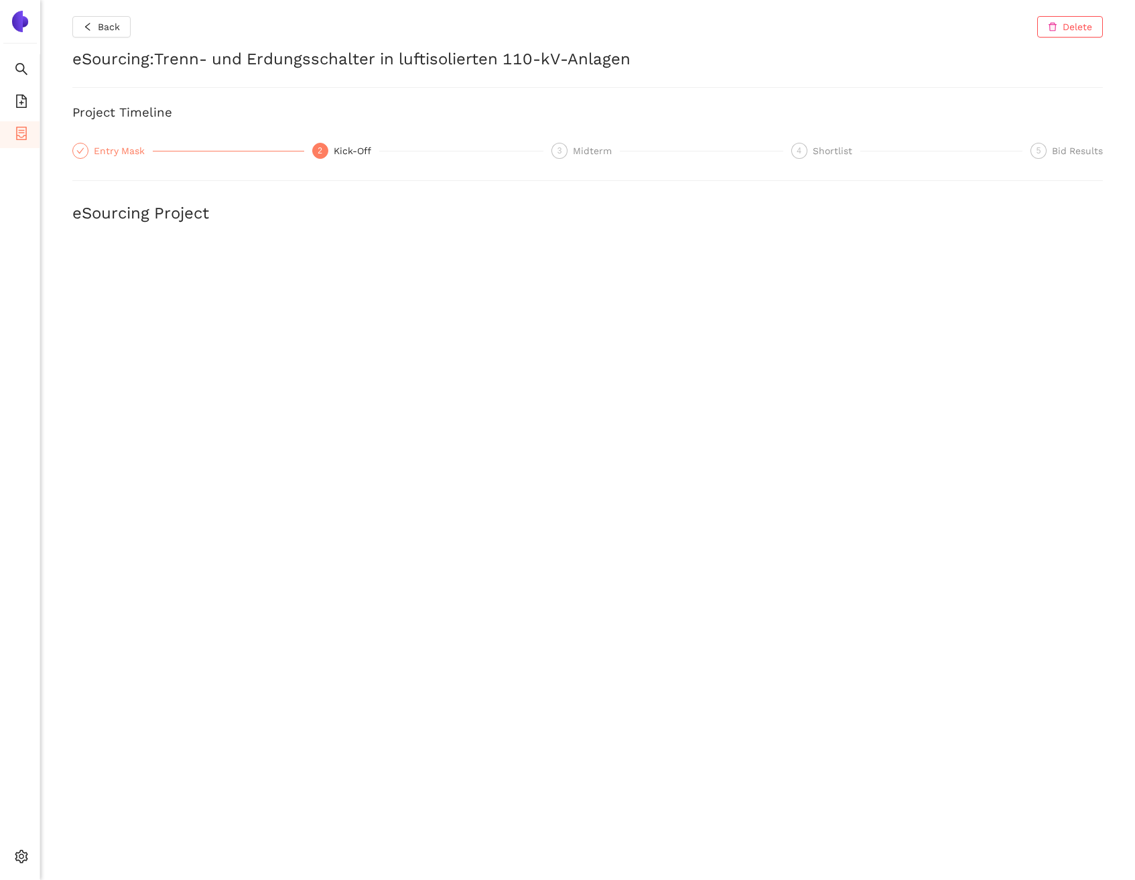
click at [123, 151] on div "Entry Mask" at bounding box center [123, 151] width 59 height 16
click at [86, 857] on span "Logout" at bounding box center [82, 856] width 31 height 11
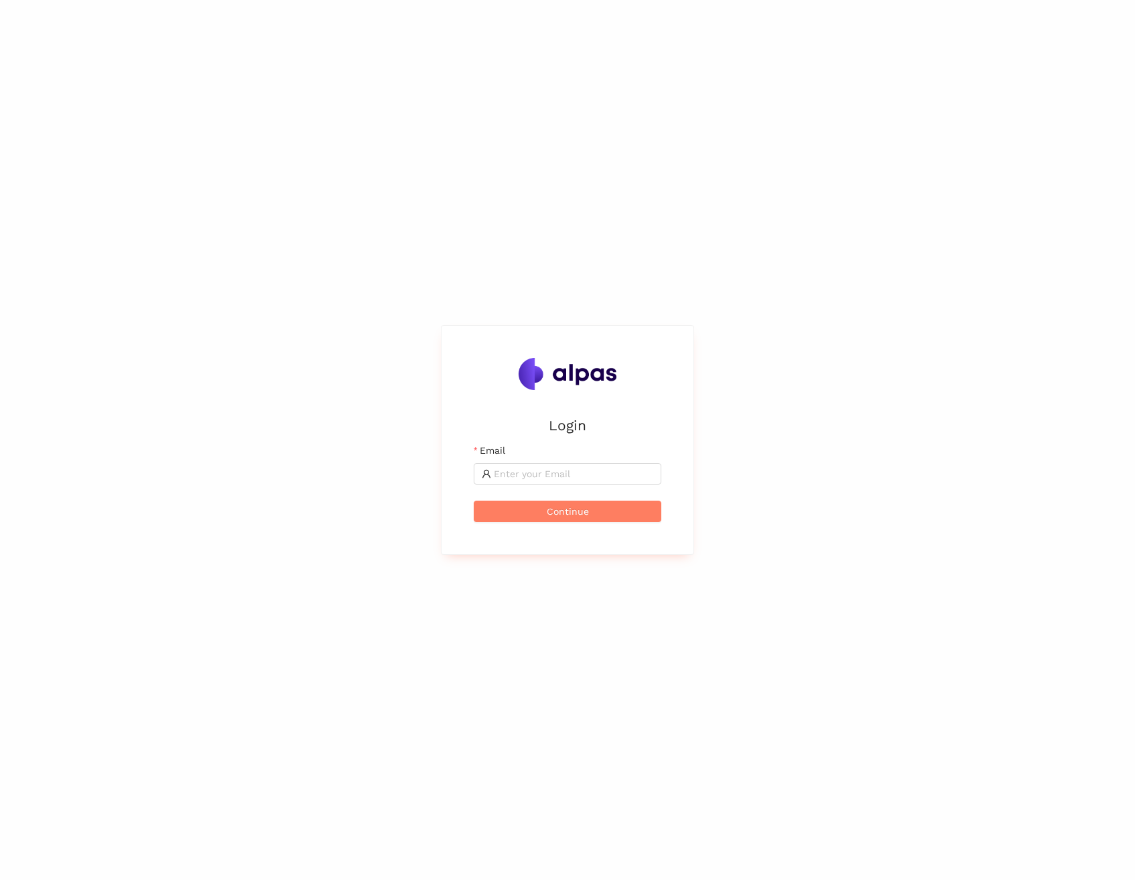
click at [556, 487] on form "Email Continue" at bounding box center [568, 482] width 188 height 79
click at [556, 481] on span at bounding box center [568, 473] width 188 height 21
type input "maximilian.scharfe@alpas.ai"
click at [474, 501] on button "Continue" at bounding box center [568, 511] width 188 height 21
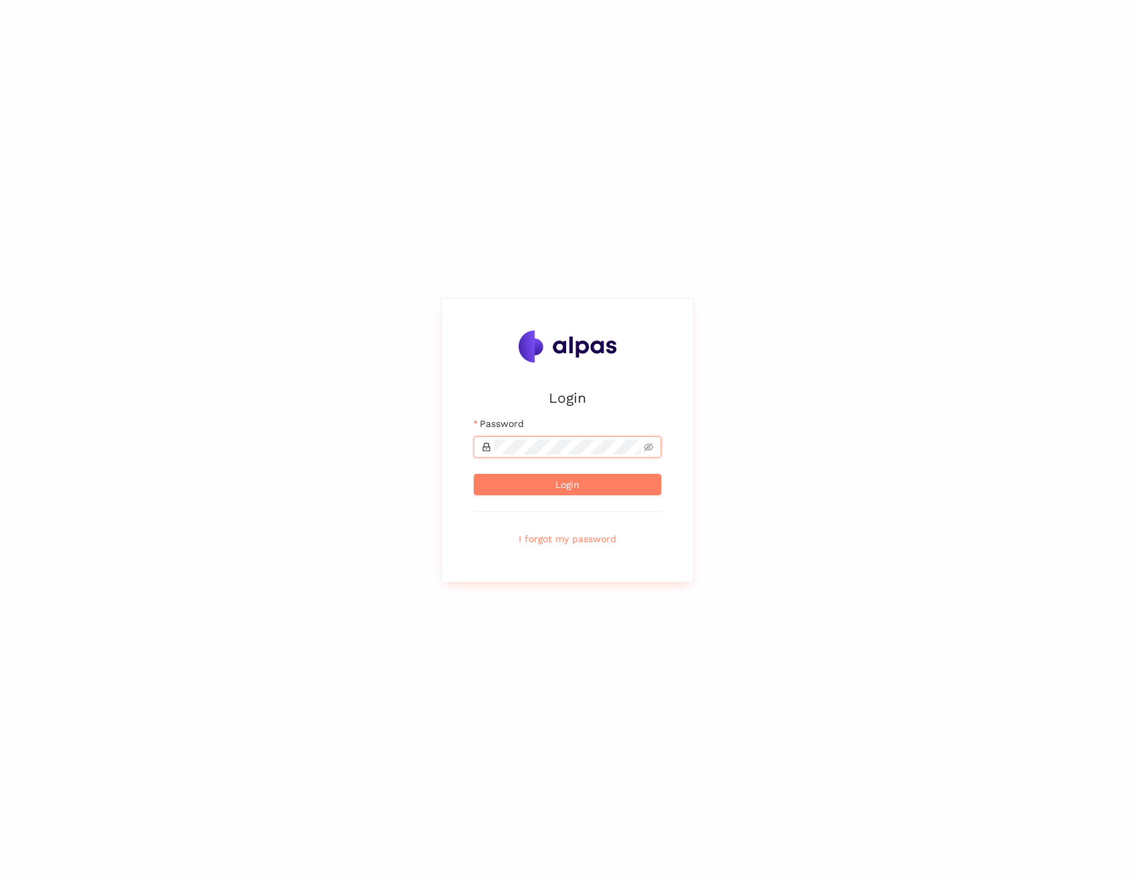
click at [474, 474] on button "Login" at bounding box center [568, 484] width 188 height 21
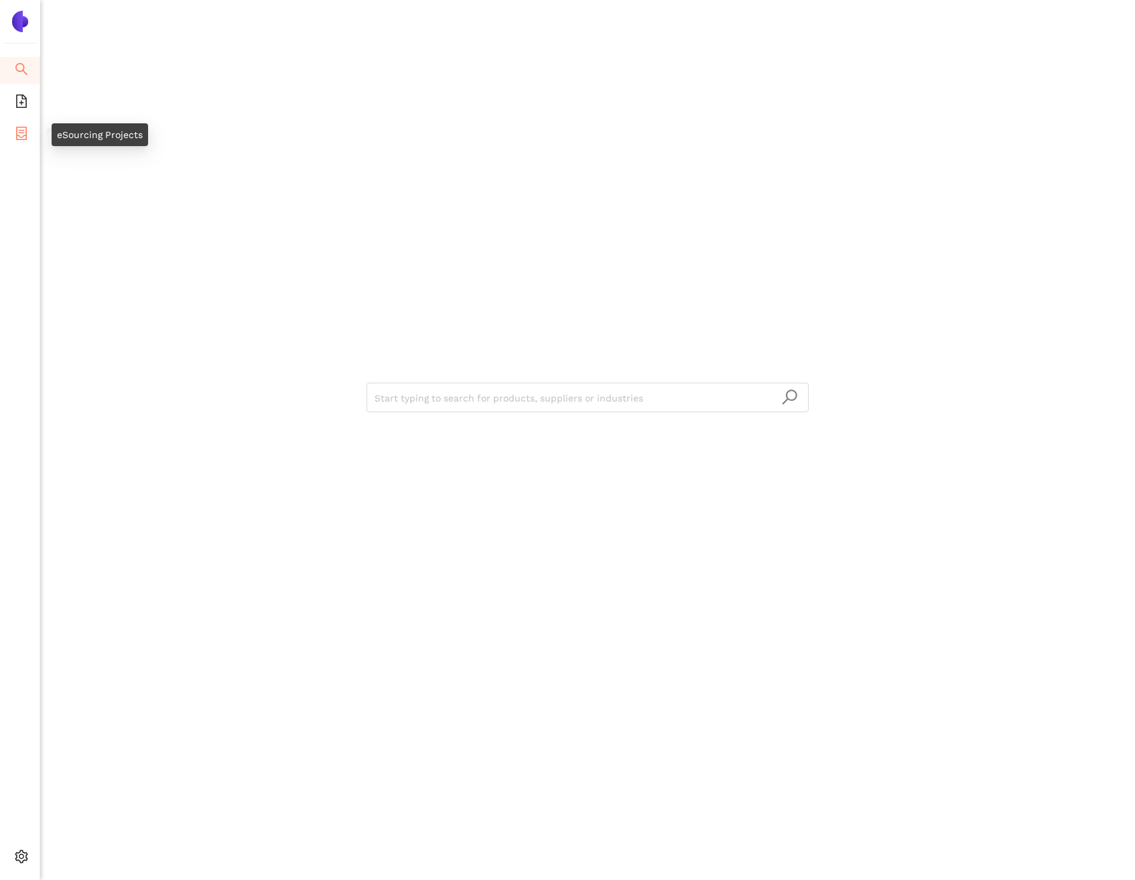
click at [30, 138] on li "eSourcing Projects" at bounding box center [20, 134] width 40 height 27
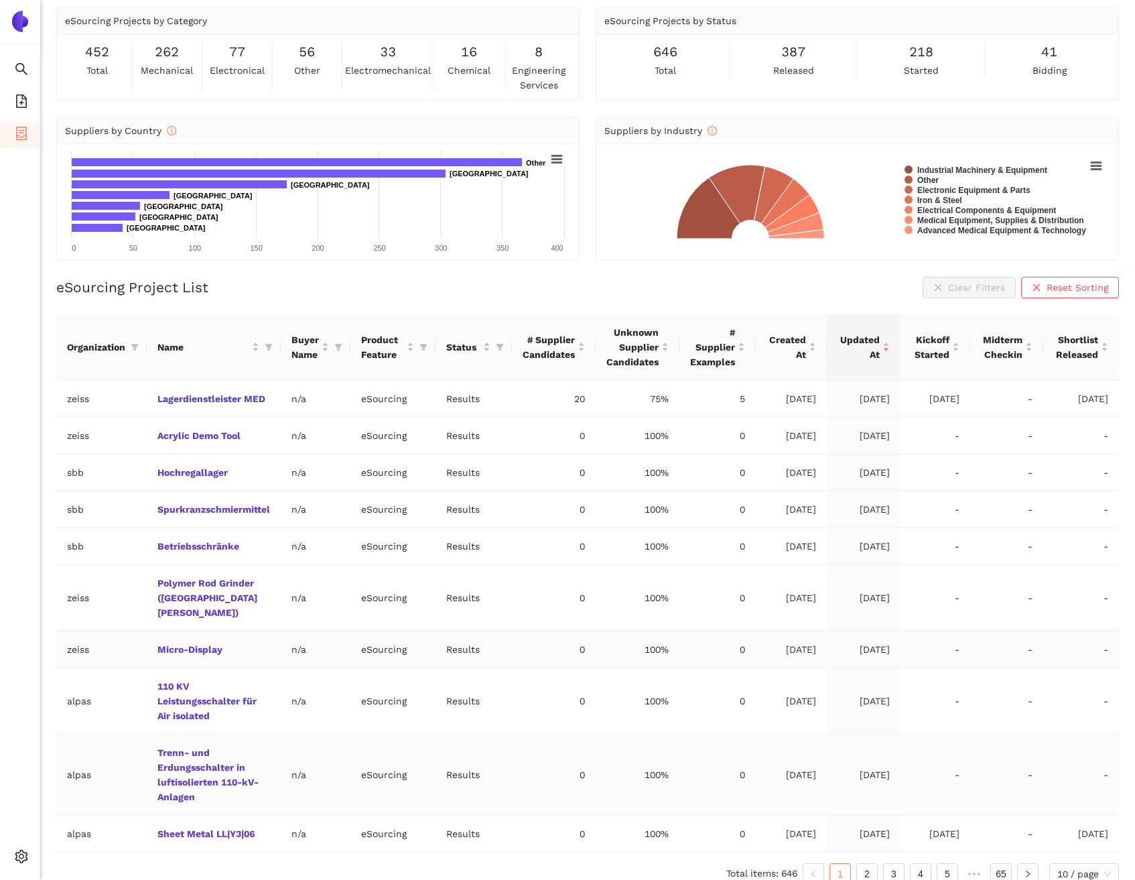
scroll to position [45, 0]
click at [0, 0] on link "Trenn- und Erdungsschalter in luftisolierten 110-kV-Anlagen" at bounding box center [0, 0] width 0 height 0
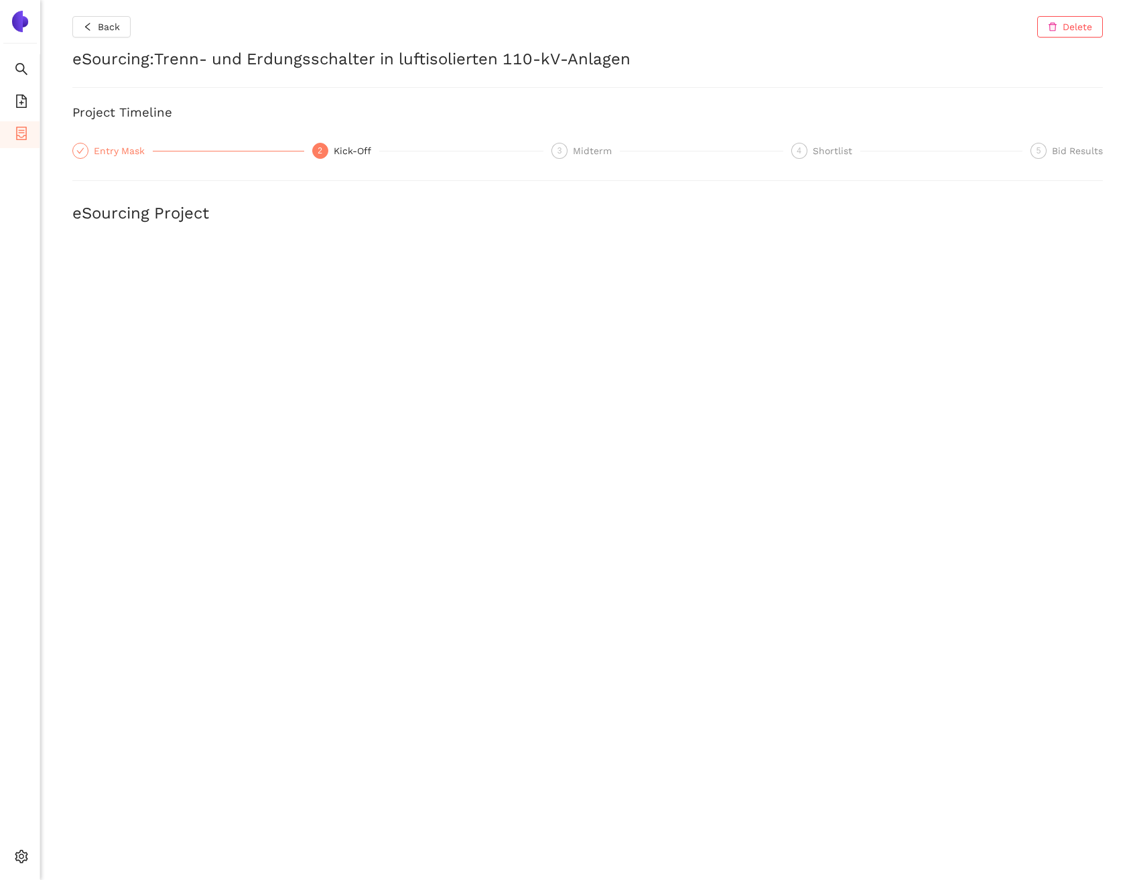
click at [121, 149] on div "Entry Mask" at bounding box center [123, 151] width 59 height 16
click at [101, 162] on div "Back Delete eSourcing : Trenn- und Erdungsschalter in luftisolierten 110-kV-Anl…" at bounding box center [587, 440] width 1095 height 880
click at [116, 137] on div "Back Delete eSourcing : Trenn- und Erdungsschalter in luftisolierten 110-kV-Anl…" at bounding box center [587, 440] width 1095 height 880
click at [111, 151] on div "Entry Mask" at bounding box center [123, 151] width 59 height 16
click at [111, 143] on div "Entry Mask" at bounding box center [123, 151] width 59 height 16
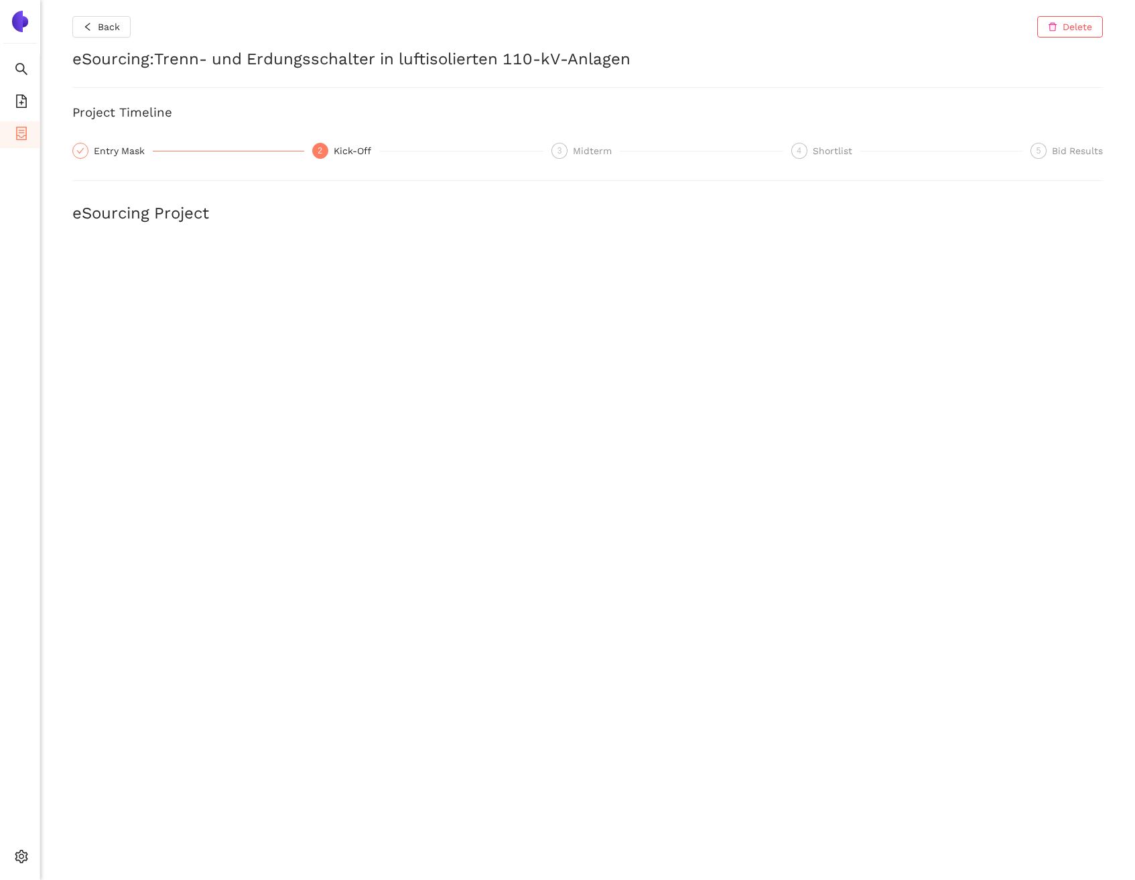
click at [23, 134] on icon "container" at bounding box center [21, 133] width 13 height 13
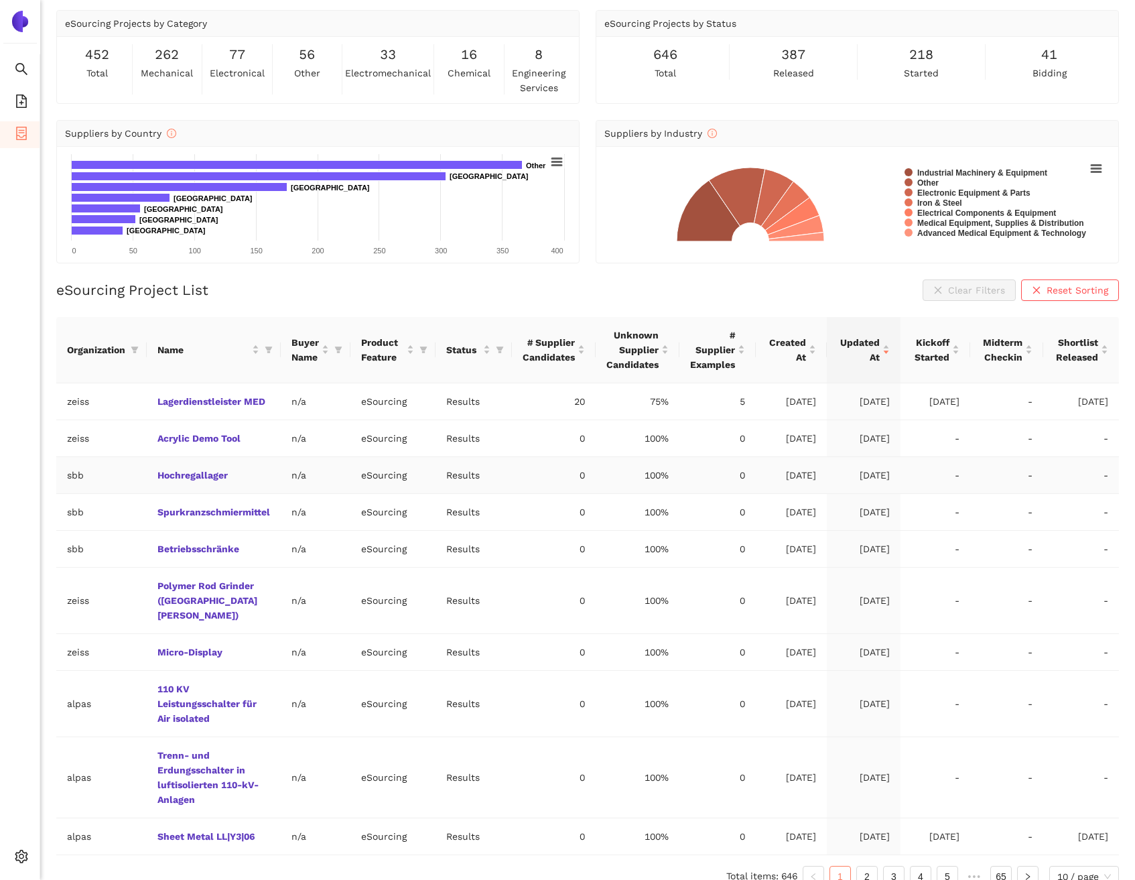
scroll to position [45, 0]
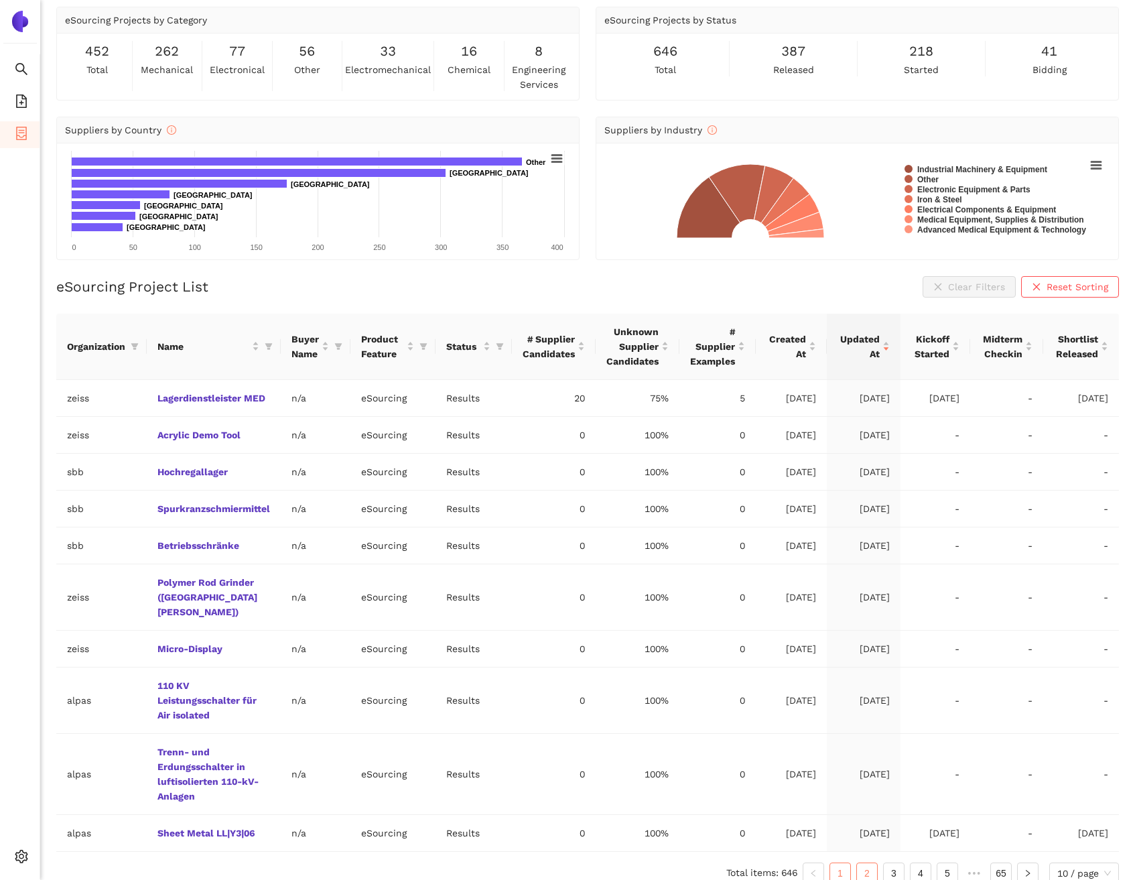
click at [857, 863] on link "2" at bounding box center [867, 873] width 20 height 20
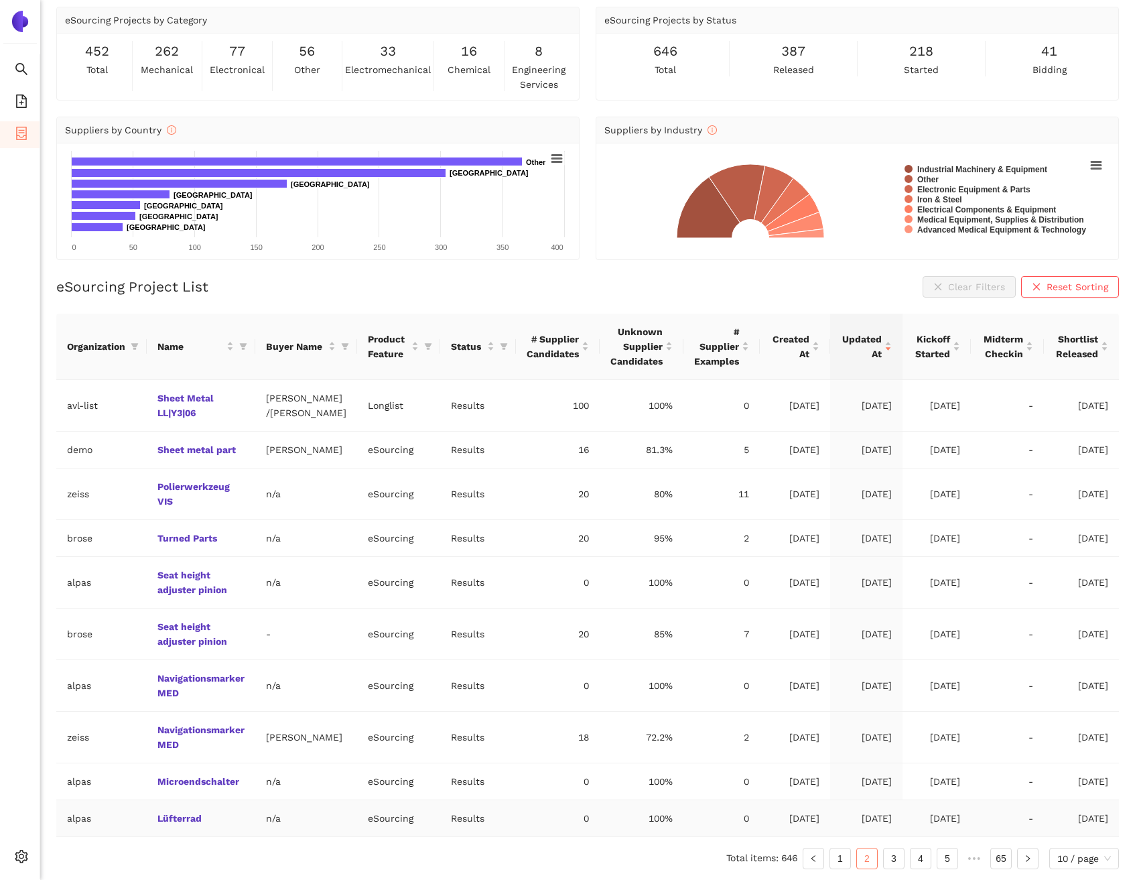
scroll to position [60, 0]
click at [846, 858] on link "1" at bounding box center [840, 858] width 20 height 20
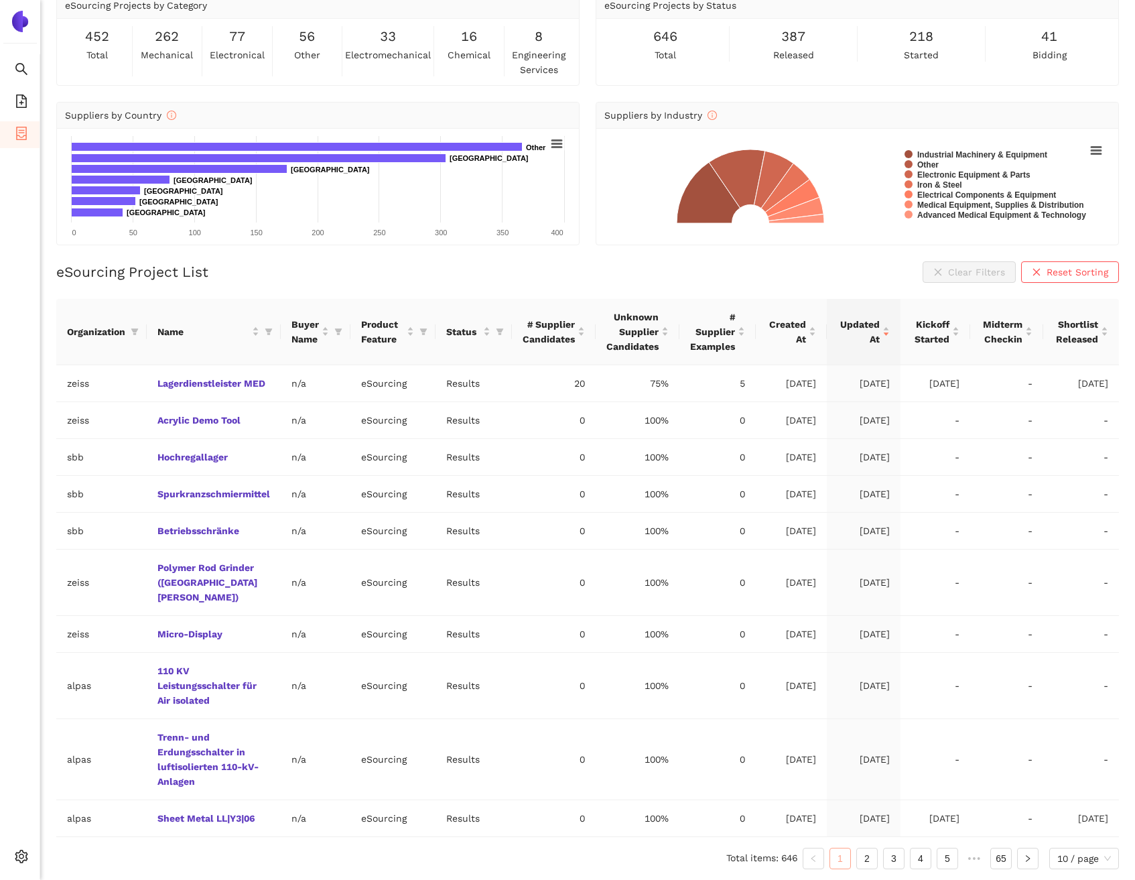
scroll to position [45, 0]
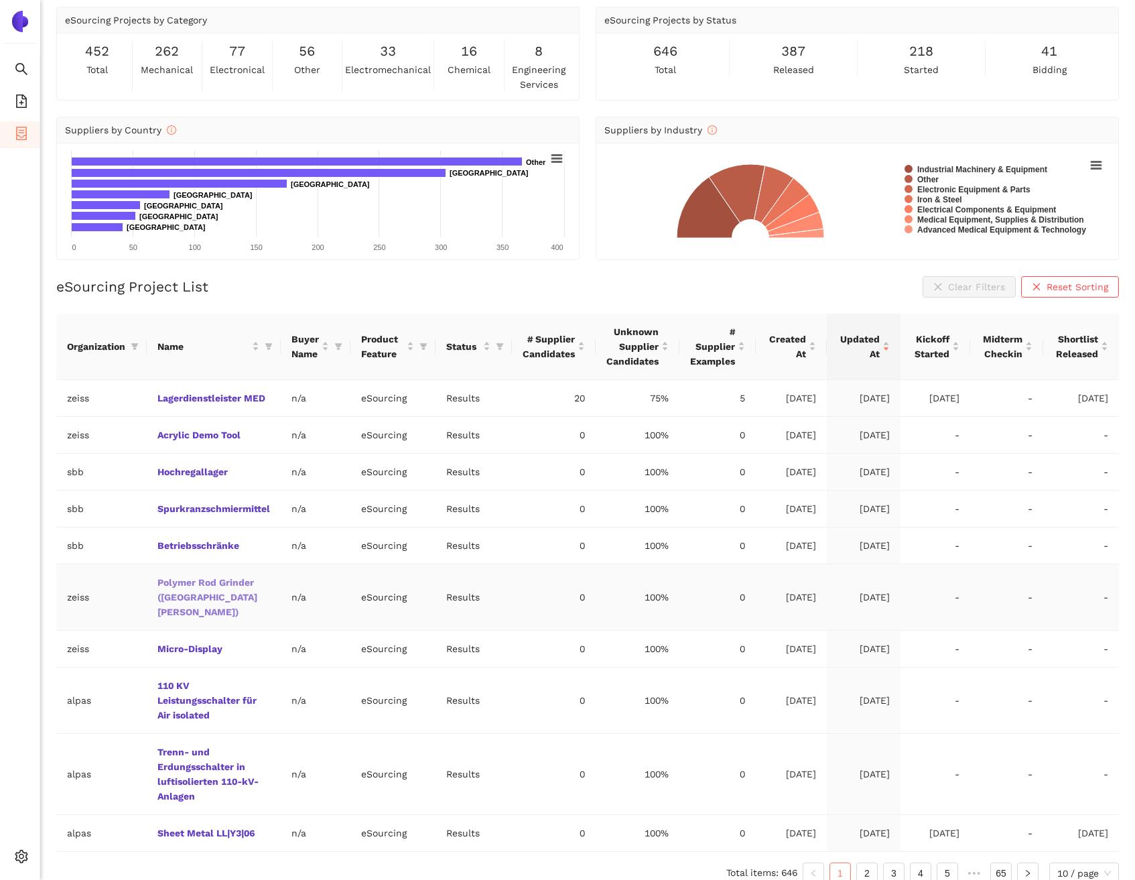
click at [0, 0] on link "Polymer Rod Grinder ([GEOGRAPHIC_DATA][PERSON_NAME])" at bounding box center [0, 0] width 0 height 0
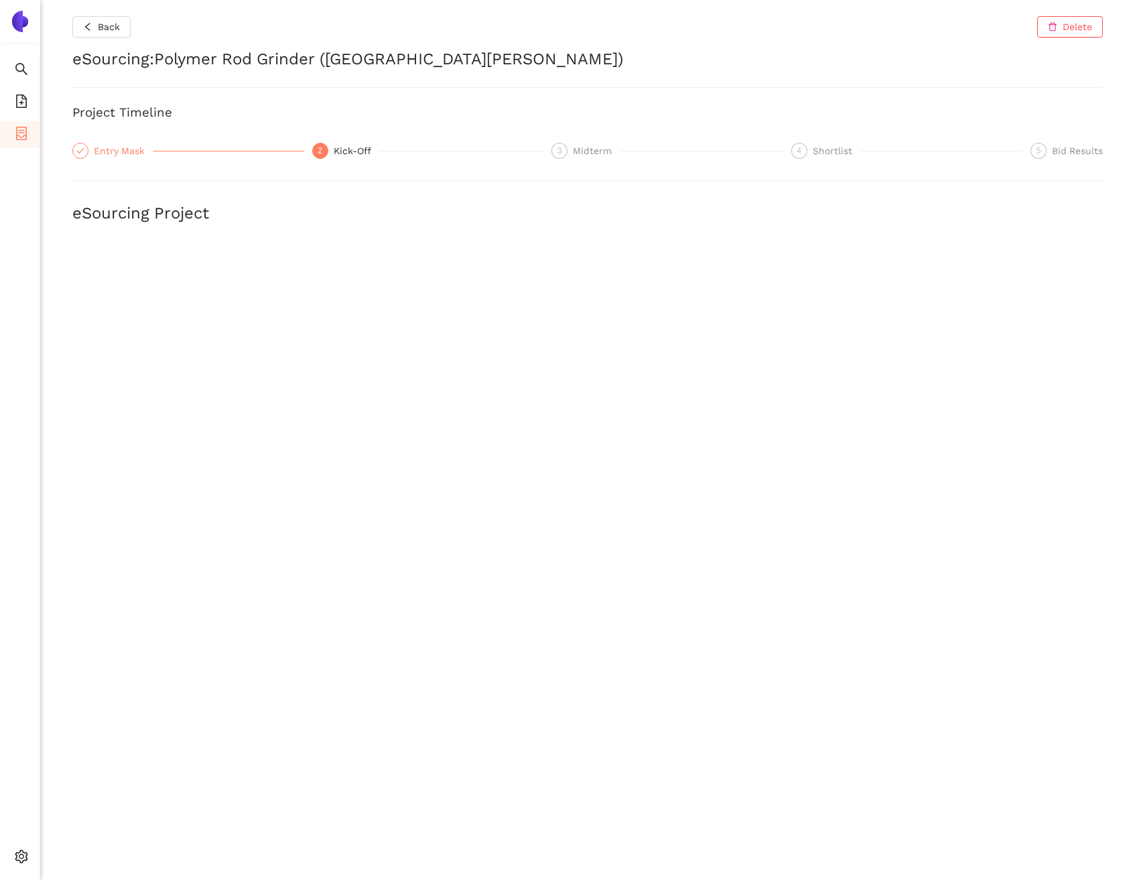
click at [103, 149] on div "Entry Mask" at bounding box center [123, 151] width 59 height 16
click at [35, 105] on span "eSourcing Templates" at bounding box center [82, 102] width 94 height 27
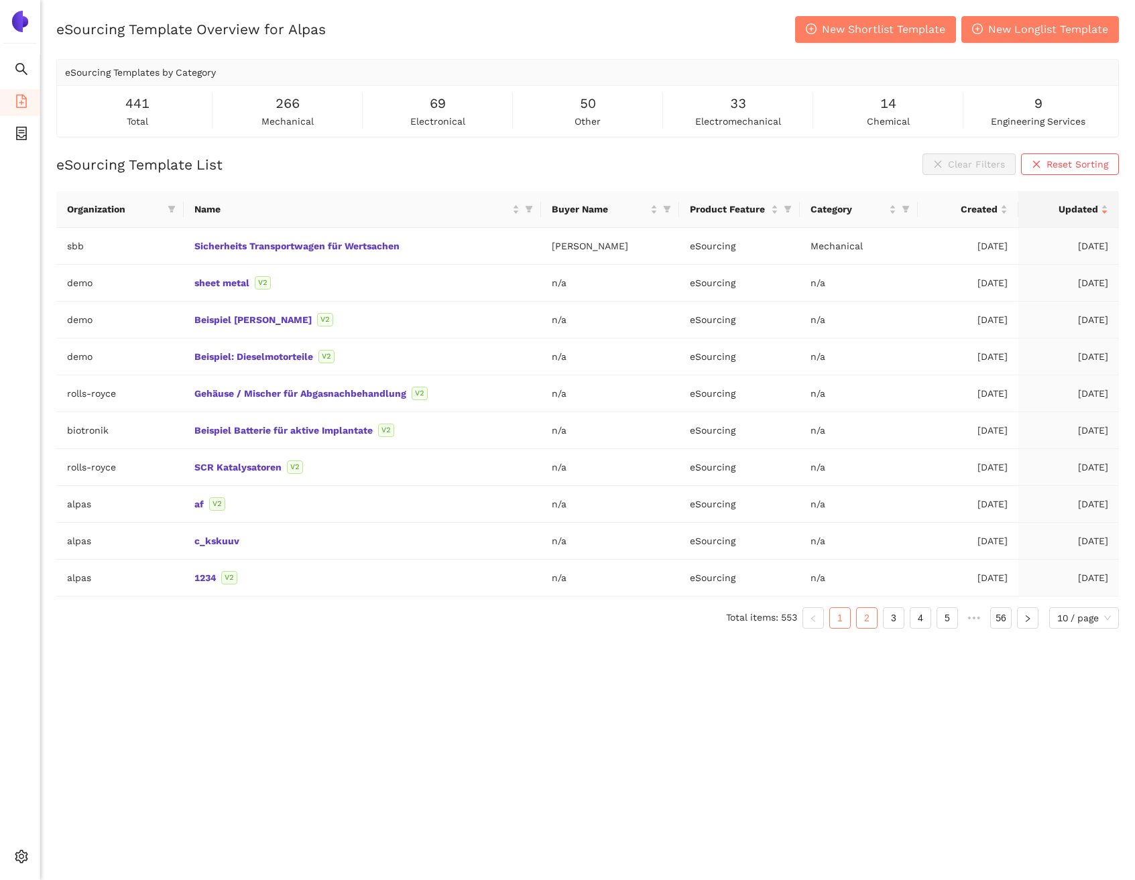
click at [871, 617] on link "2" at bounding box center [867, 618] width 20 height 20
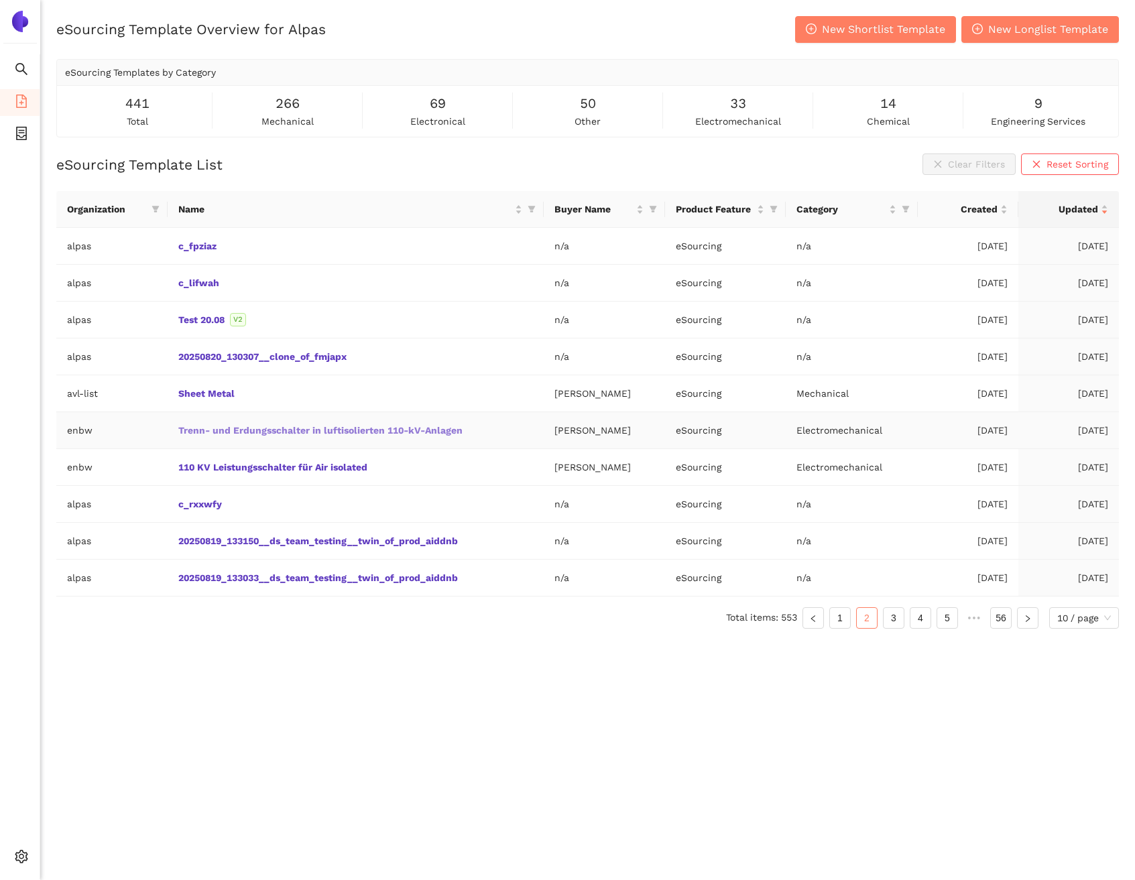
click at [0, 0] on link "Trenn- und Erdungsschalter in luftisolierten 110-kV-Anlagen" at bounding box center [0, 0] width 0 height 0
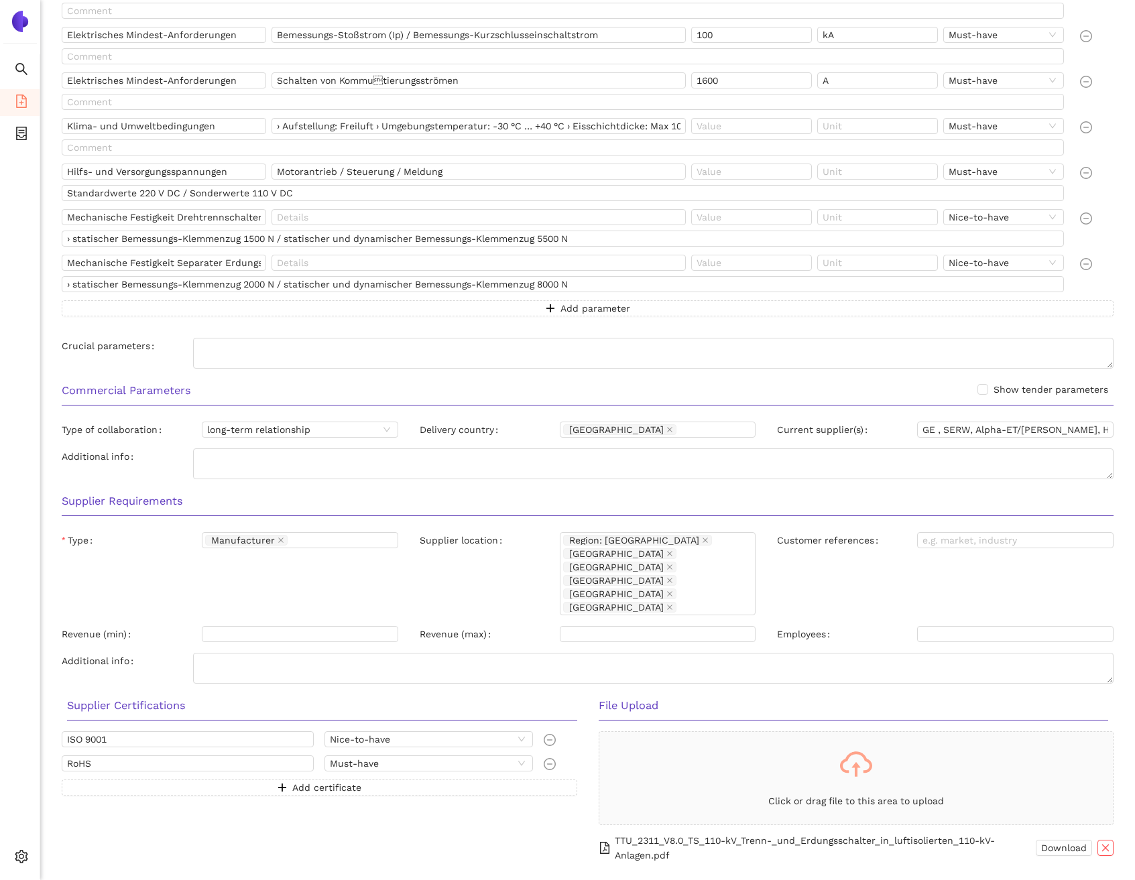
scroll to position [1027, 0]
